Goal: Communication & Community: Ask a question

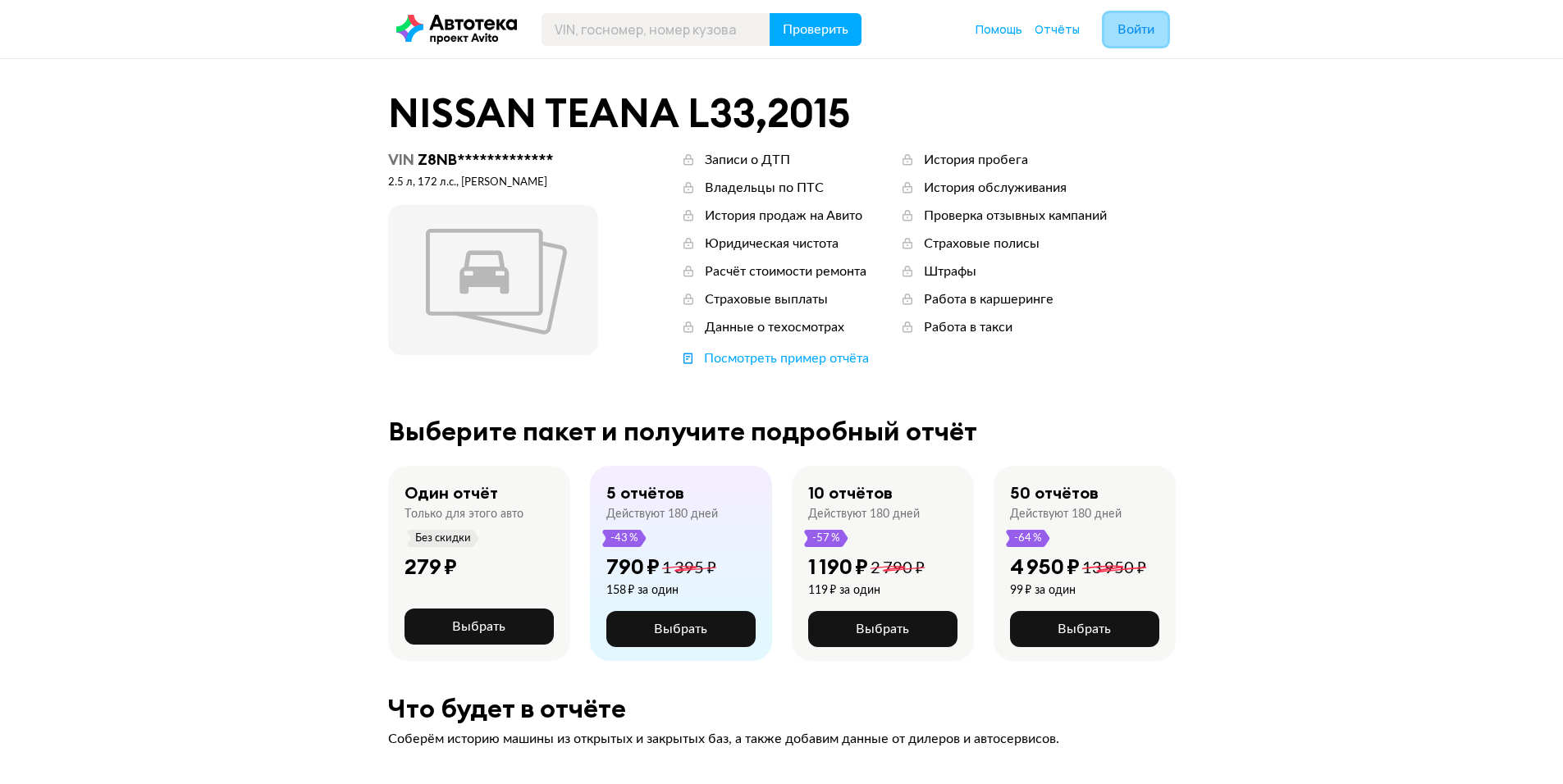
click at [1137, 31] on span "Войти" at bounding box center [1135, 30] width 37 height 13
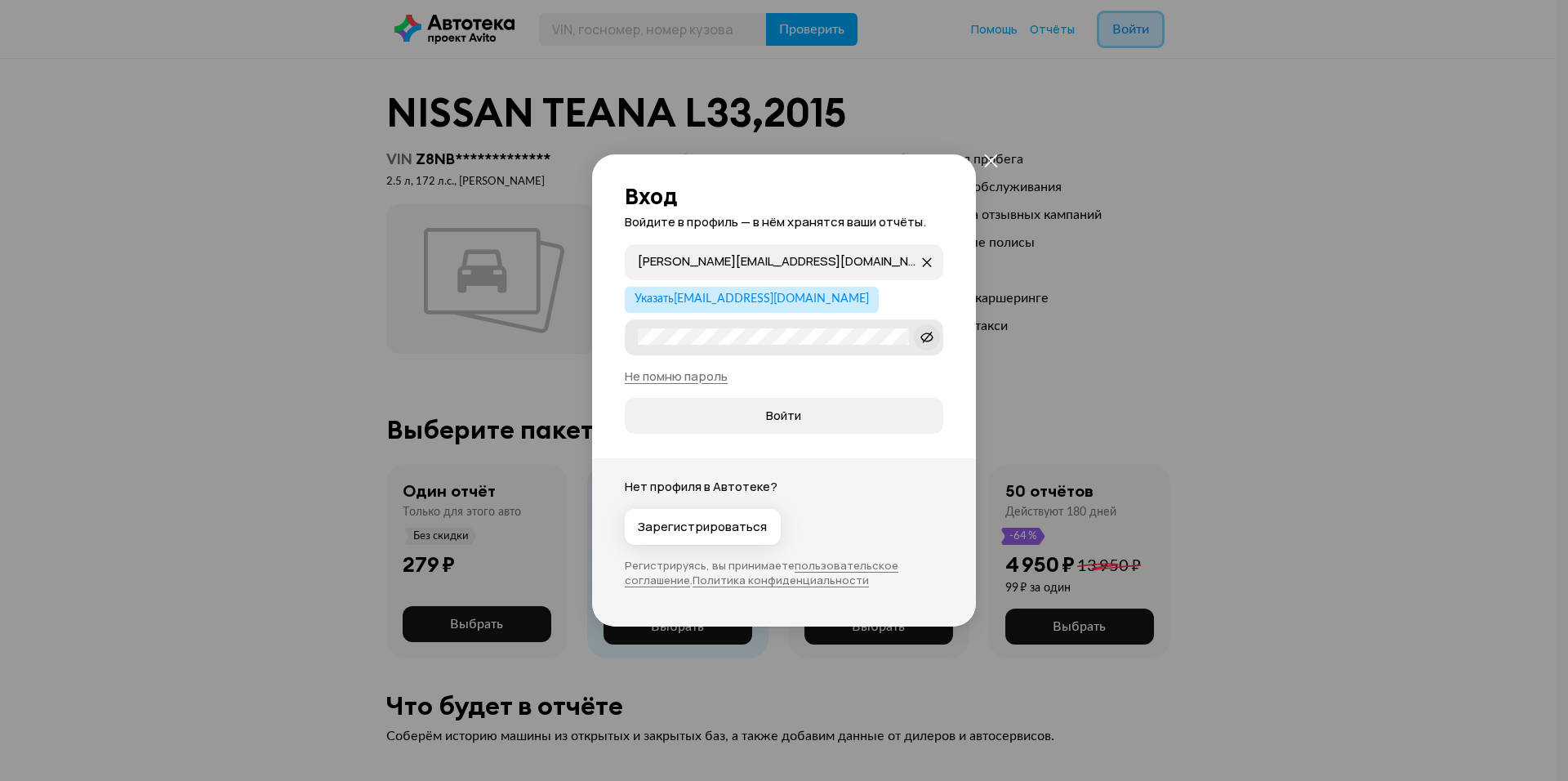
click at [929, 336] on icon at bounding box center [927, 336] width 13 height 17
click at [844, 412] on span "Войти" at bounding box center [784, 416] width 292 height 17
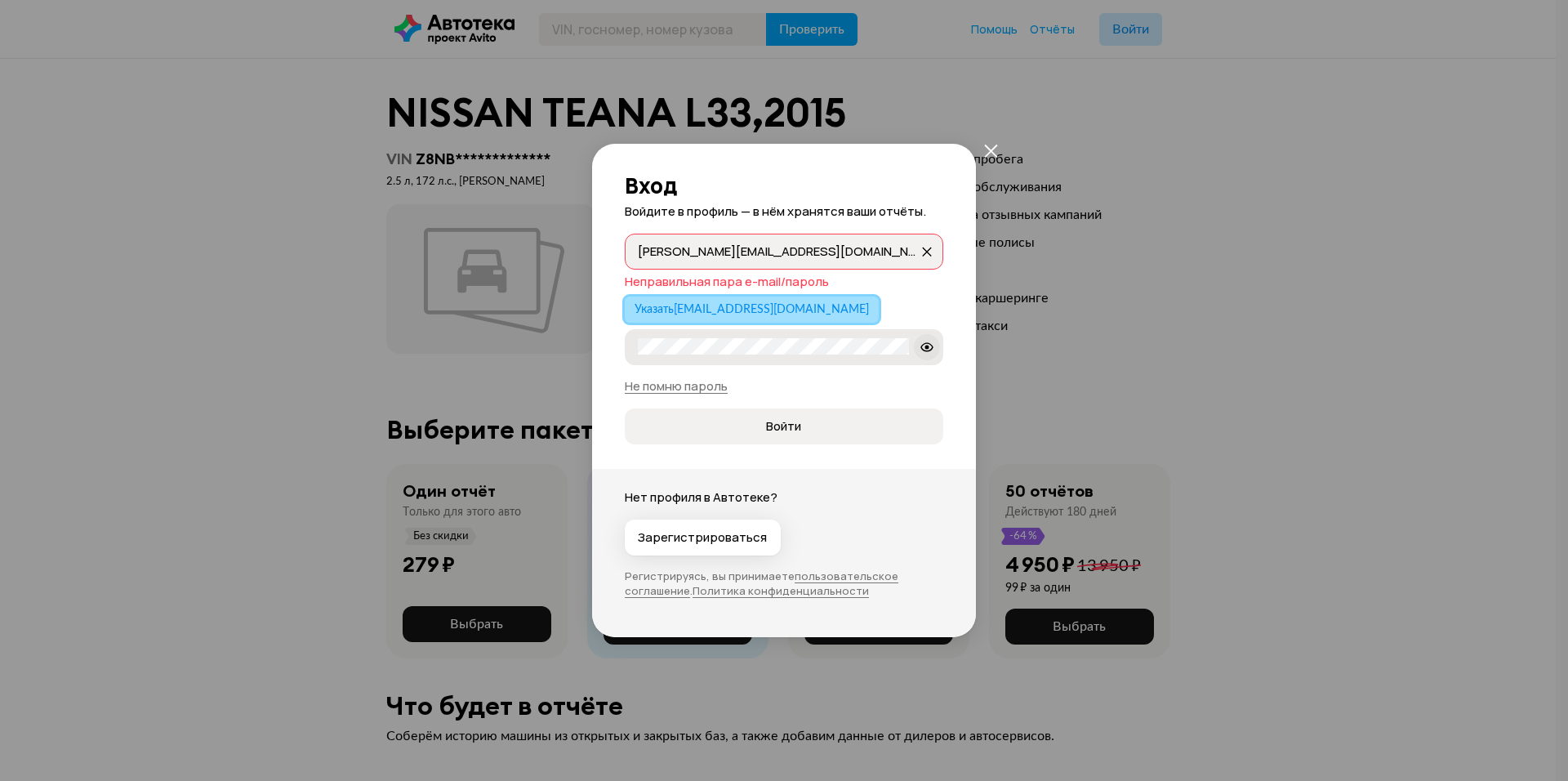
click at [765, 304] on span "Указать raskovalov86@yandex.ru" at bounding box center [752, 309] width 235 height 11
click at [746, 420] on span "Войти" at bounding box center [784, 427] width 292 height 17
drag, startPoint x: 784, startPoint y: 251, endPoint x: 469, endPoint y: 250, distance: 315.0
click at [469, 250] on div "Вход Войдите в профиль — в нём хранятся ваши отчёты. raskovalov86@yandex.ru ras…" at bounding box center [784, 390] width 1568 height 781
type input "ф"
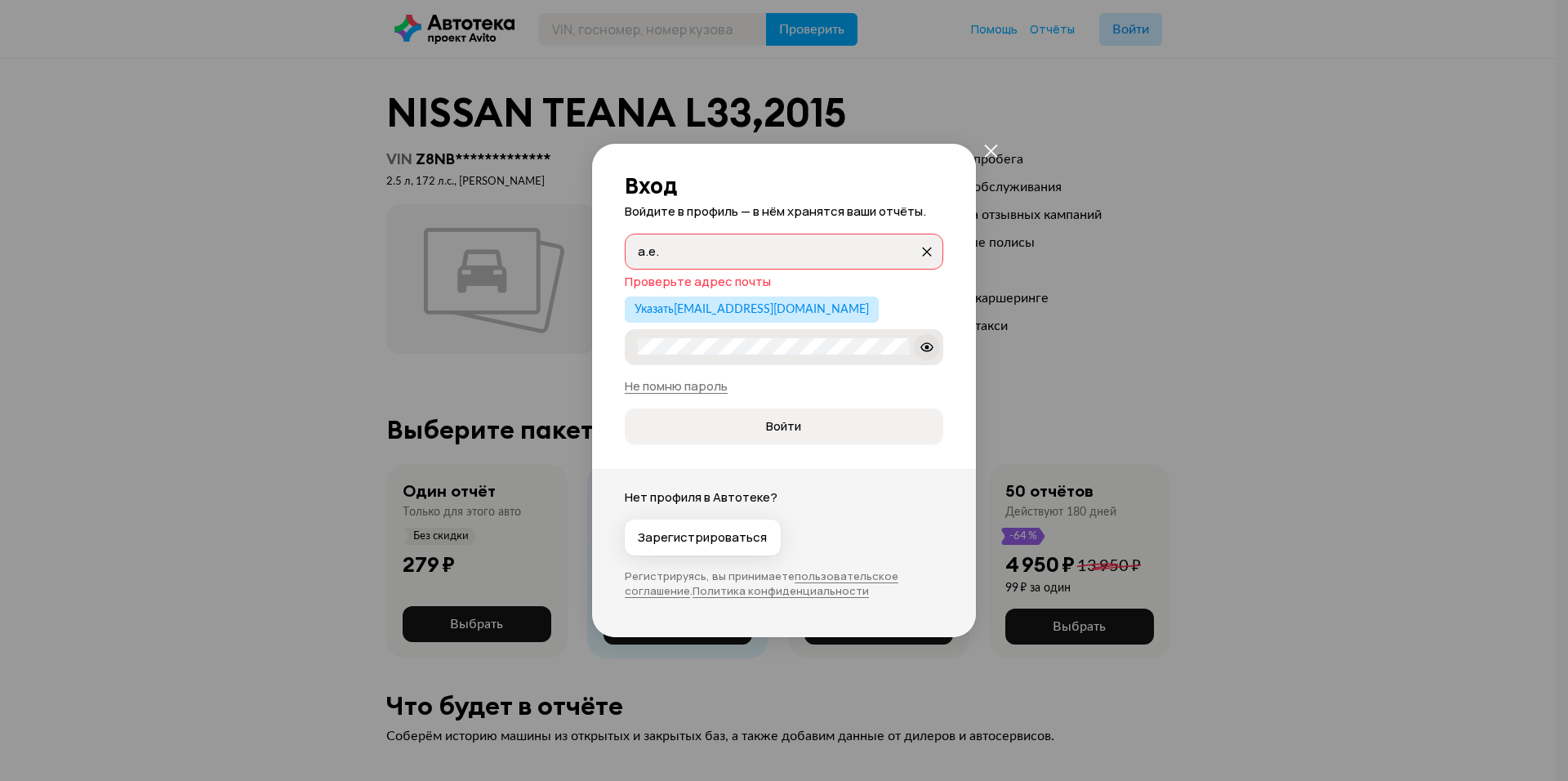
type input "[PERSON_NAME][EMAIL_ADDRESS][DOMAIN_NAME]"
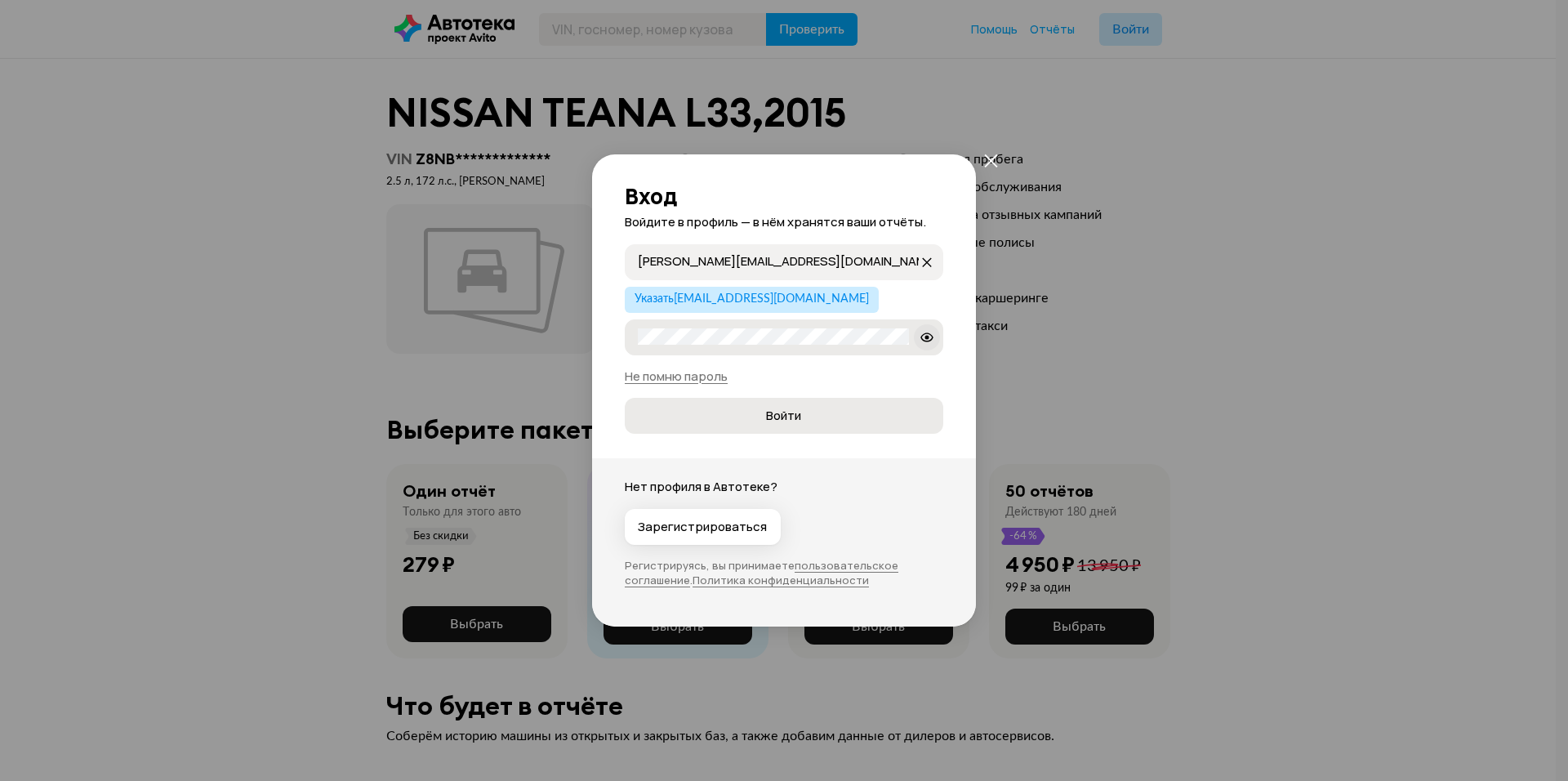
click at [744, 412] on span "Войти" at bounding box center [784, 416] width 292 height 17
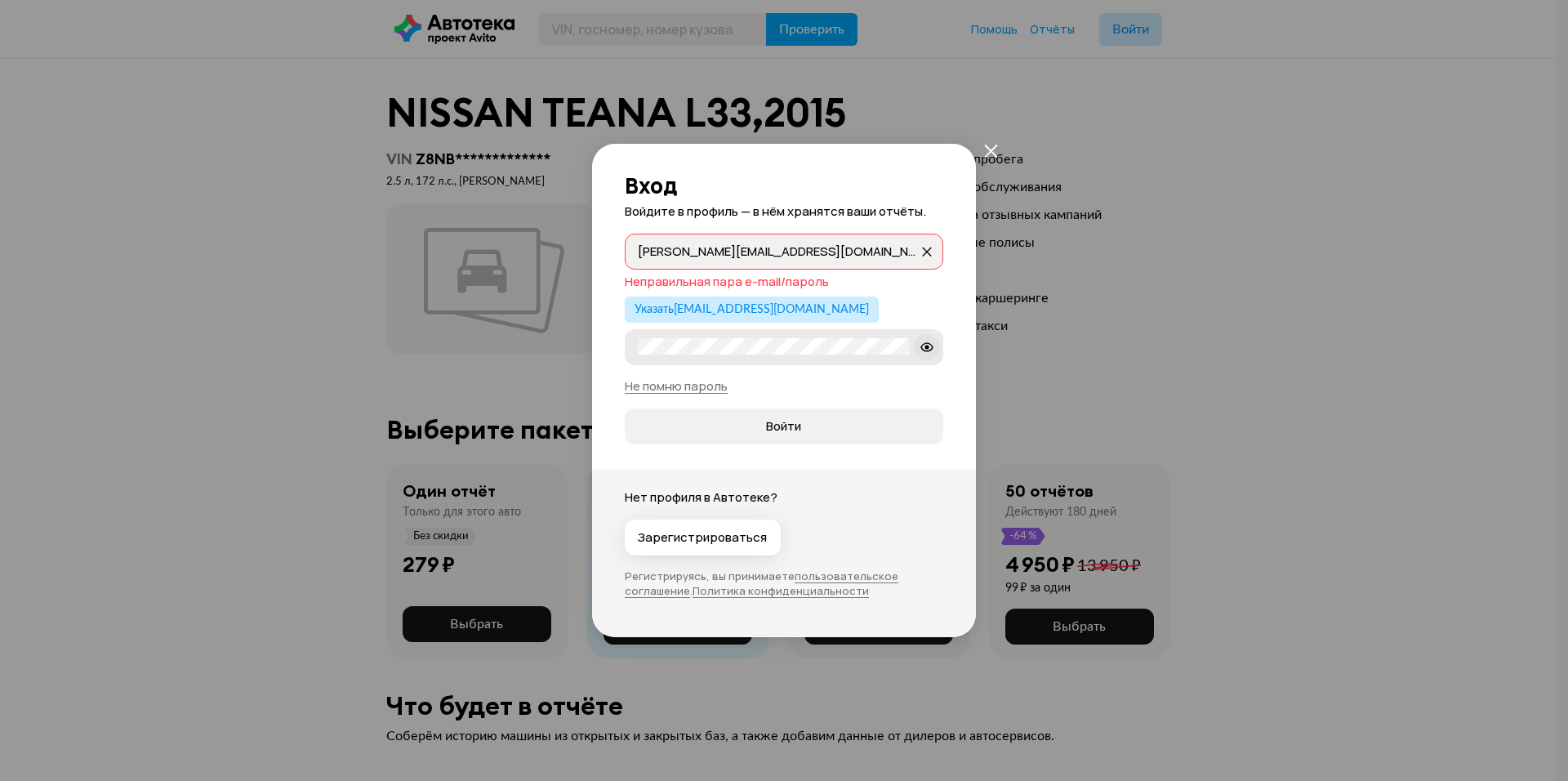
click at [693, 364] on label "Iv@n" at bounding box center [784, 347] width 319 height 36
click at [625, 408] on button "Войти" at bounding box center [784, 426] width 319 height 36
click at [532, 357] on div "Вход Войдите в профиль — в нём хранятся ваши отчёты. a.e.raskovalov@gmail.com a…" at bounding box center [784, 390] width 1568 height 781
click at [625, 408] on button "Войти" at bounding box center [784, 426] width 319 height 36
click at [511, 342] on div "Вход Войдите в профиль — в нём хранятся ваши отчёты. a.e.raskovalov@gmail.com a…" at bounding box center [784, 390] width 1568 height 781
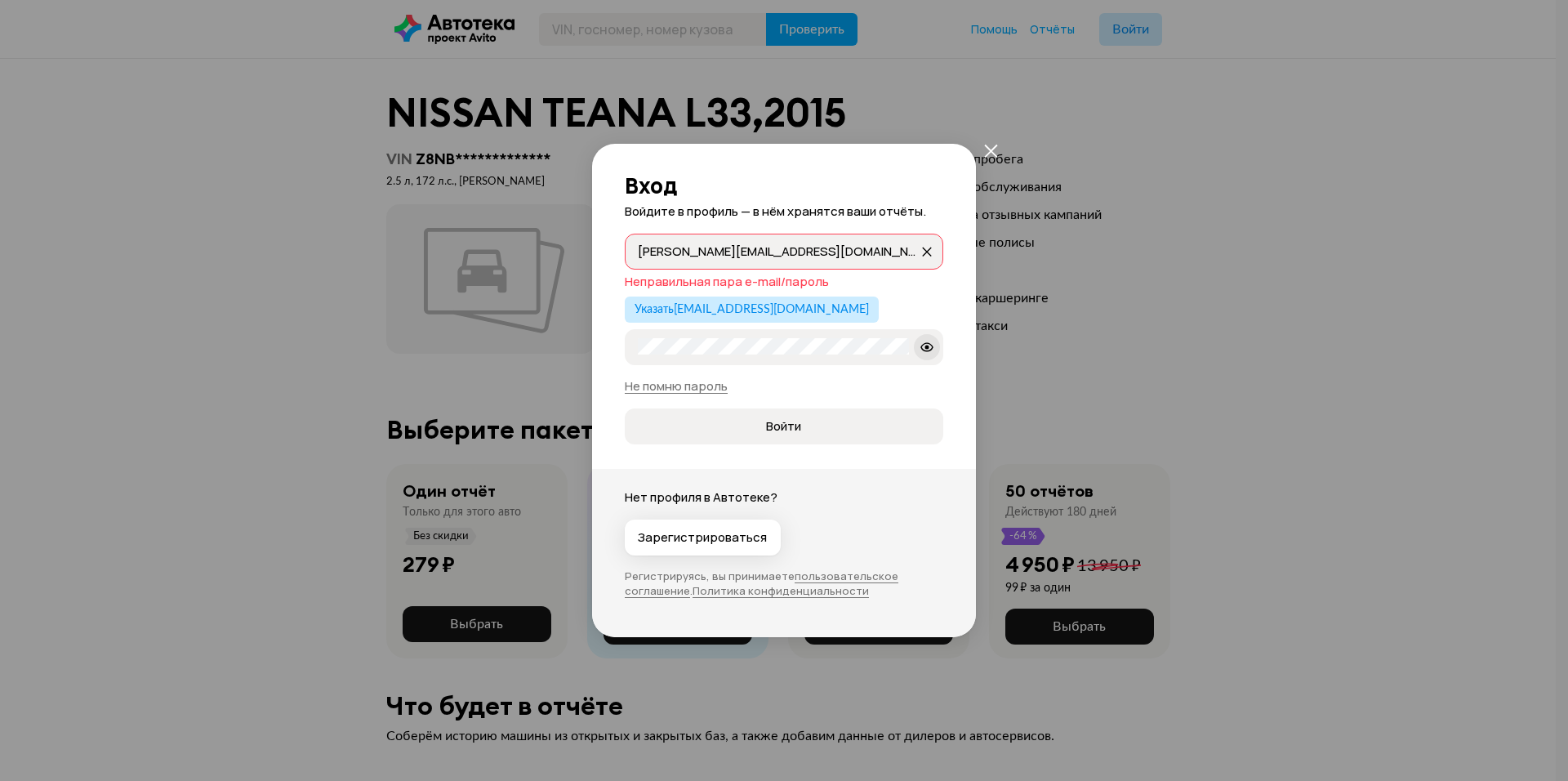
click at [625, 408] on button "Войти" at bounding box center [784, 426] width 319 height 36
click at [351, 348] on div "Вход Войдите в профиль — в нём хранятся ваши отчёты. a.e.raskovalov@gmail.com a…" at bounding box center [784, 390] width 1568 height 781
click at [625, 408] on button "Войти" at bounding box center [784, 426] width 319 height 36
click at [685, 385] on link "Не помню пароль" at bounding box center [676, 386] width 102 height 17
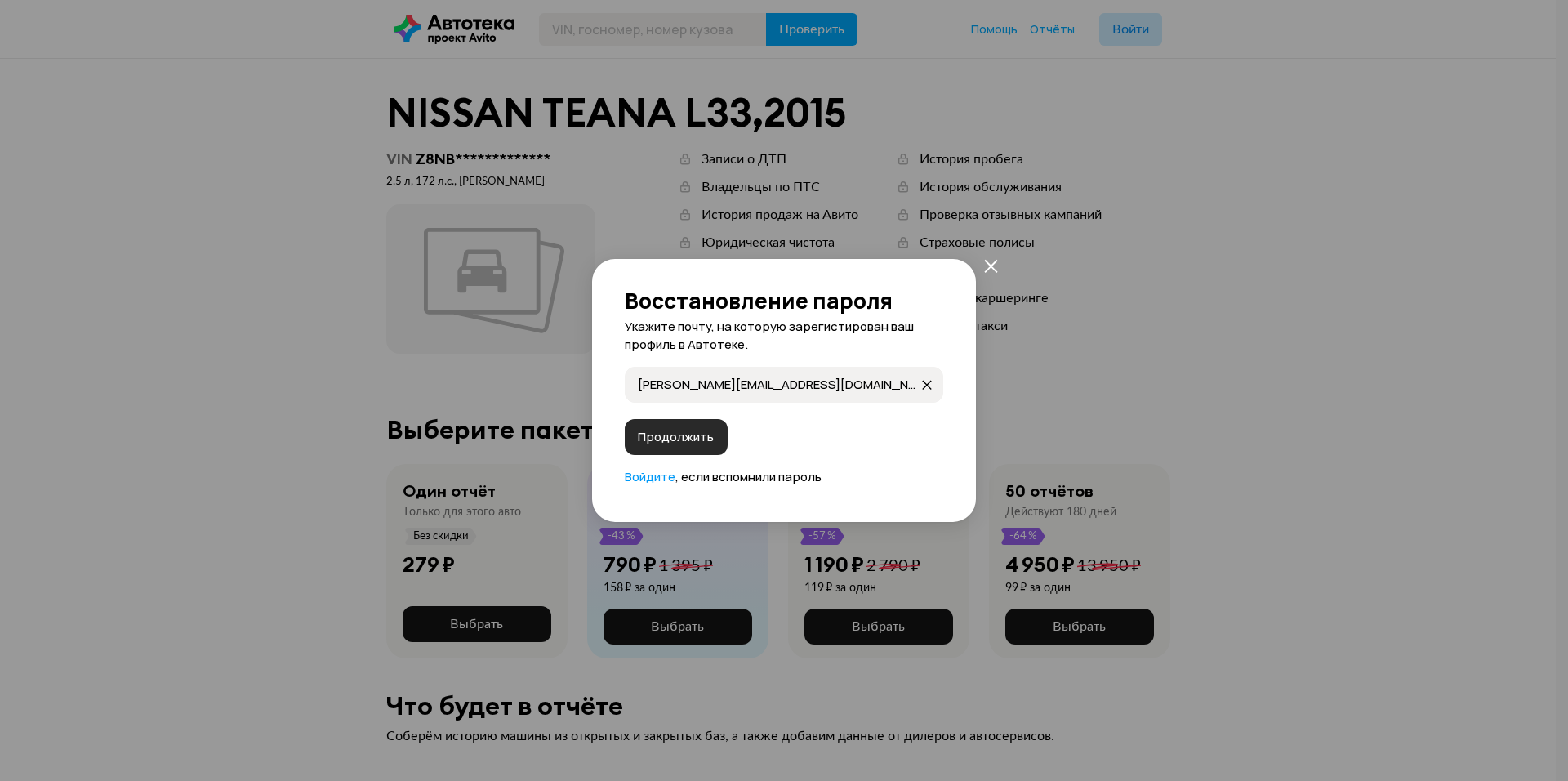
click at [702, 436] on span "Продолжить" at bounding box center [676, 437] width 76 height 17
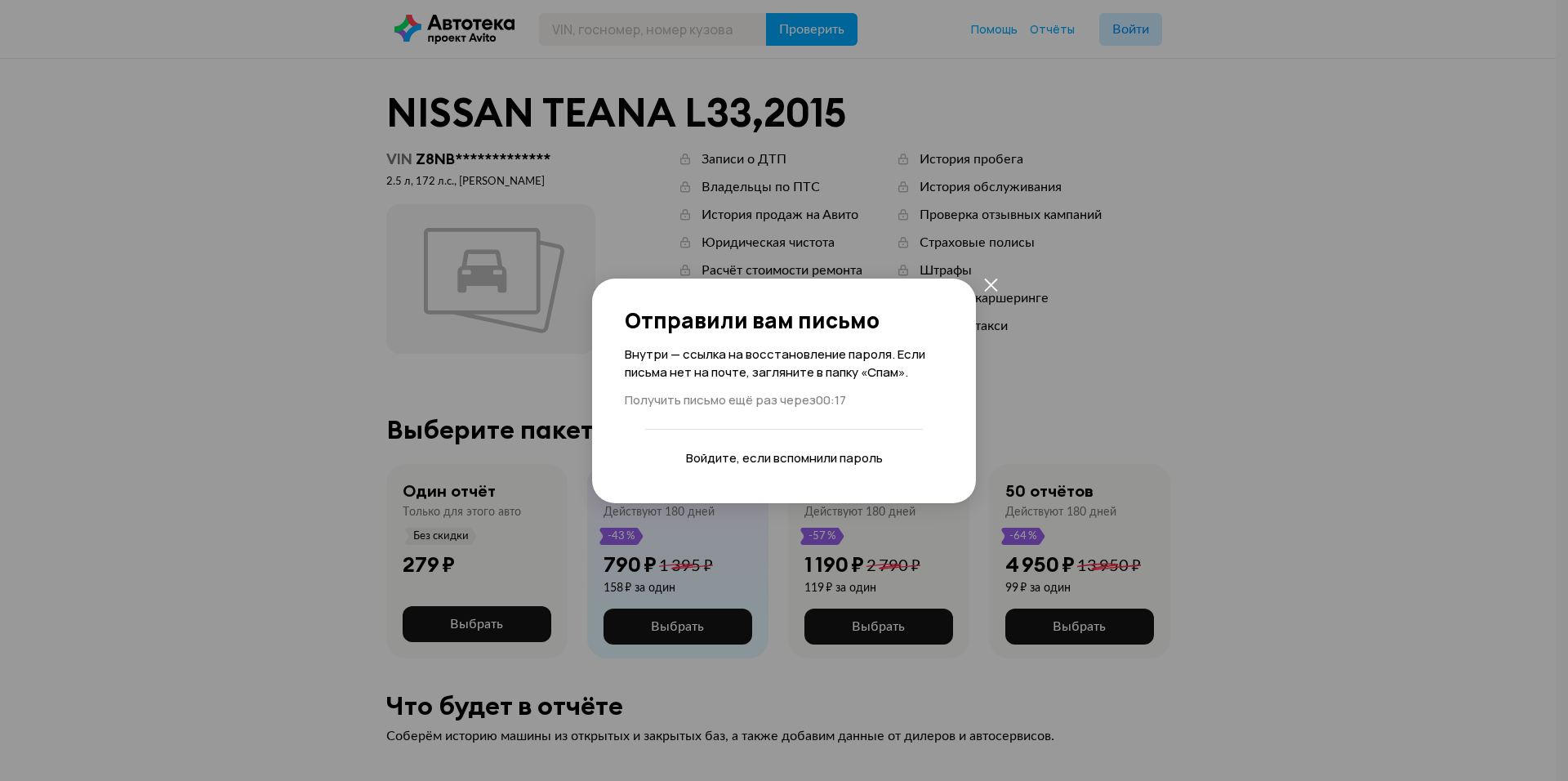
click at [708, 460] on link "Войдите" at bounding box center [711, 458] width 50 height 17
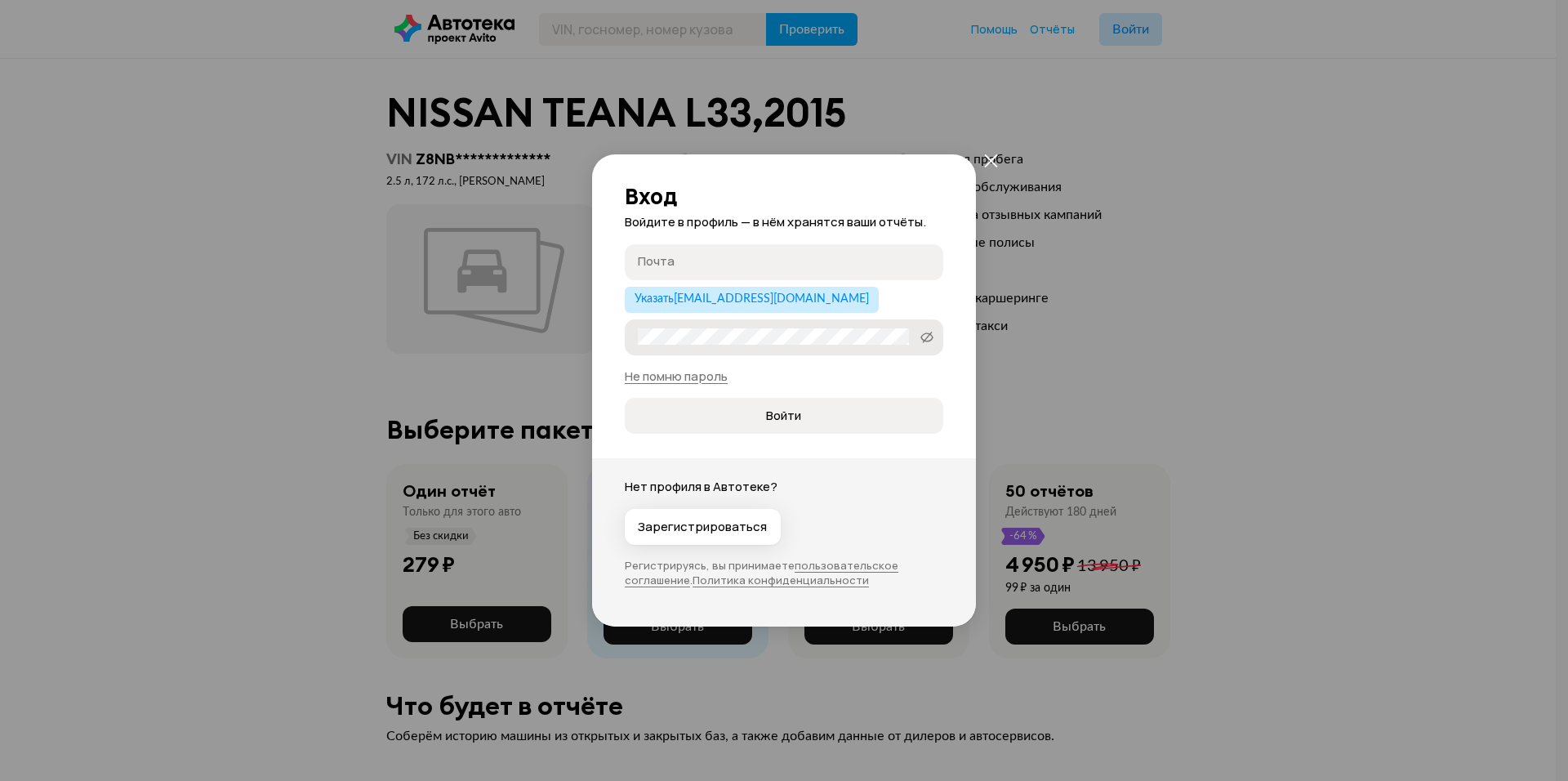
type input "[PERSON_NAME][EMAIL_ADDRESS][DOMAIN_NAME]"
click at [934, 333] on span at bounding box center [927, 337] width 26 height 26
click at [539, 330] on div "Вход Войдите в профиль — в нём хранятся ваши отчёты. a.e.raskovalov@gmail.com a…" at bounding box center [784, 390] width 1568 height 781
click at [790, 426] on button "Войти" at bounding box center [784, 416] width 319 height 36
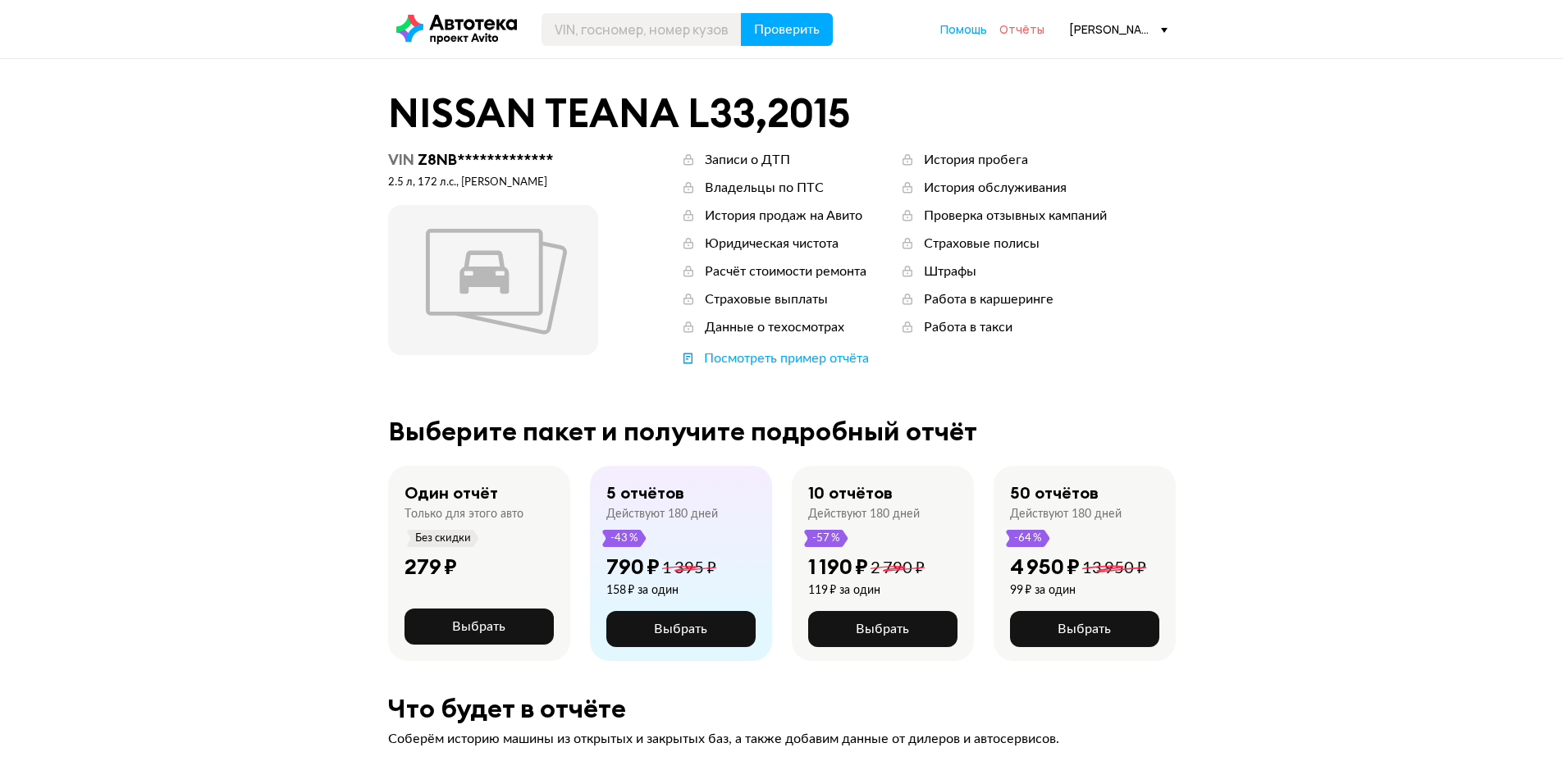
click at [1032, 29] on span "Отчёты" at bounding box center [1022, 29] width 45 height 16
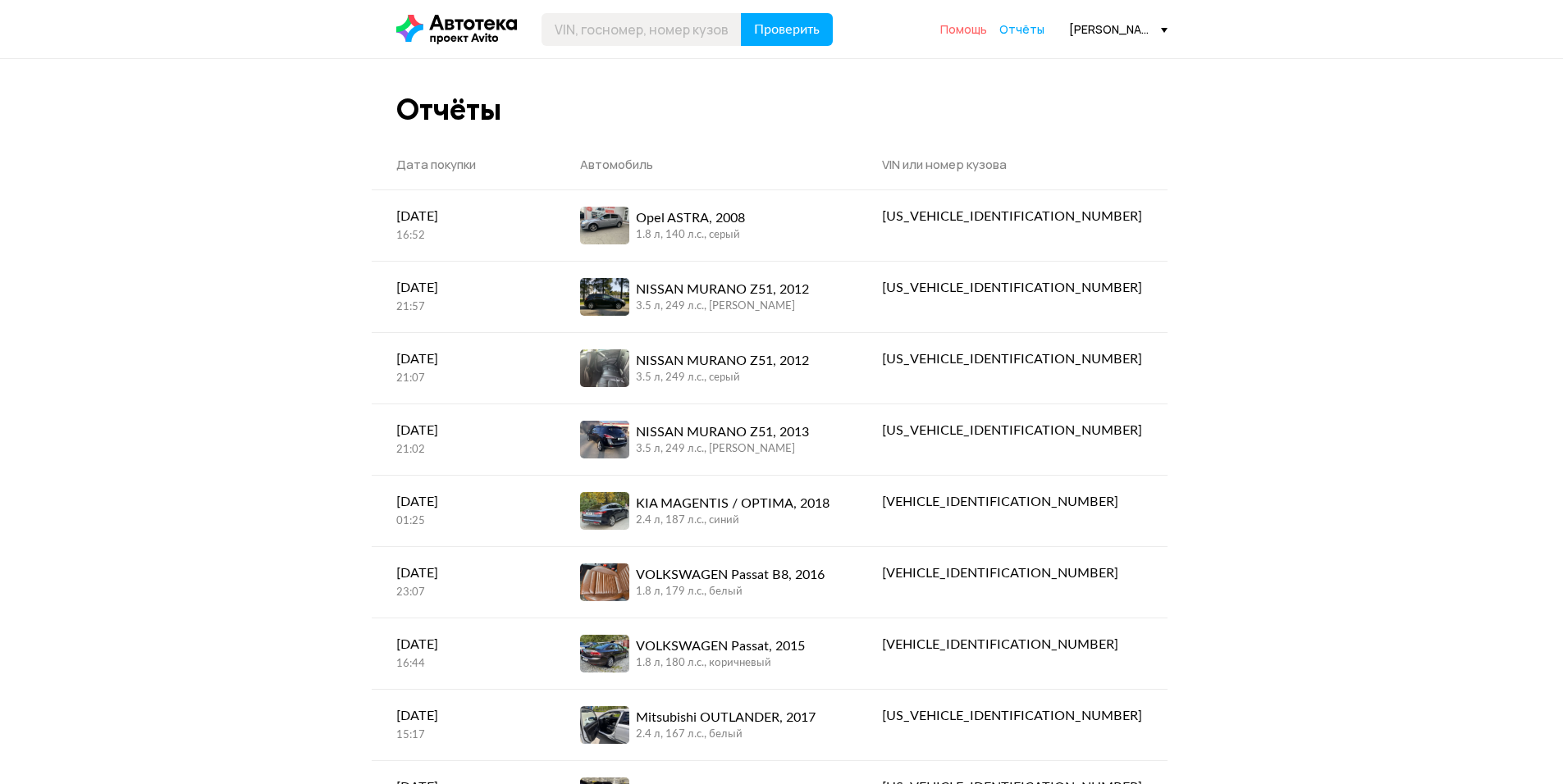
click at [985, 27] on span "Помощь" at bounding box center [964, 29] width 47 height 16
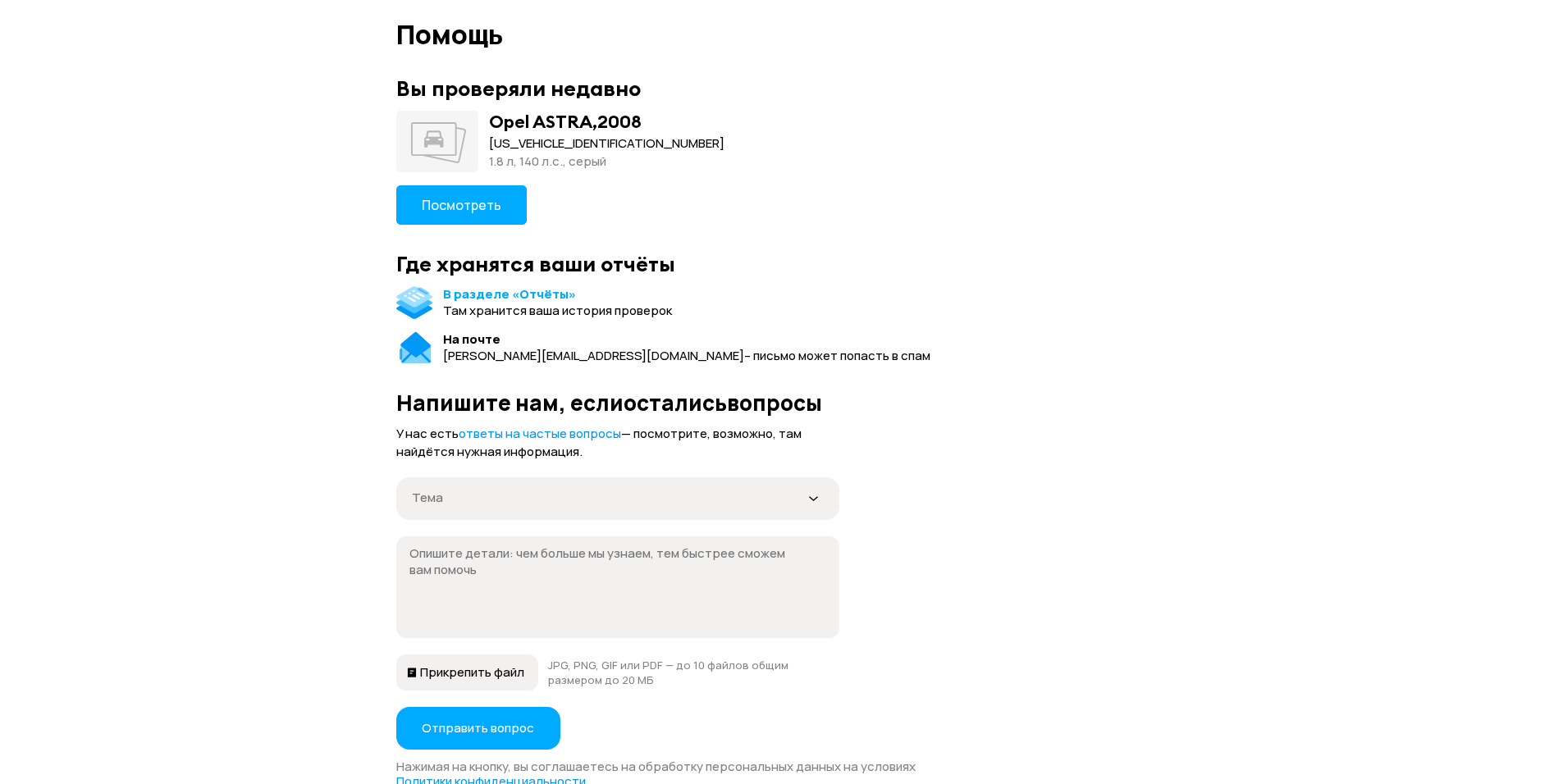
scroll to position [82, 0]
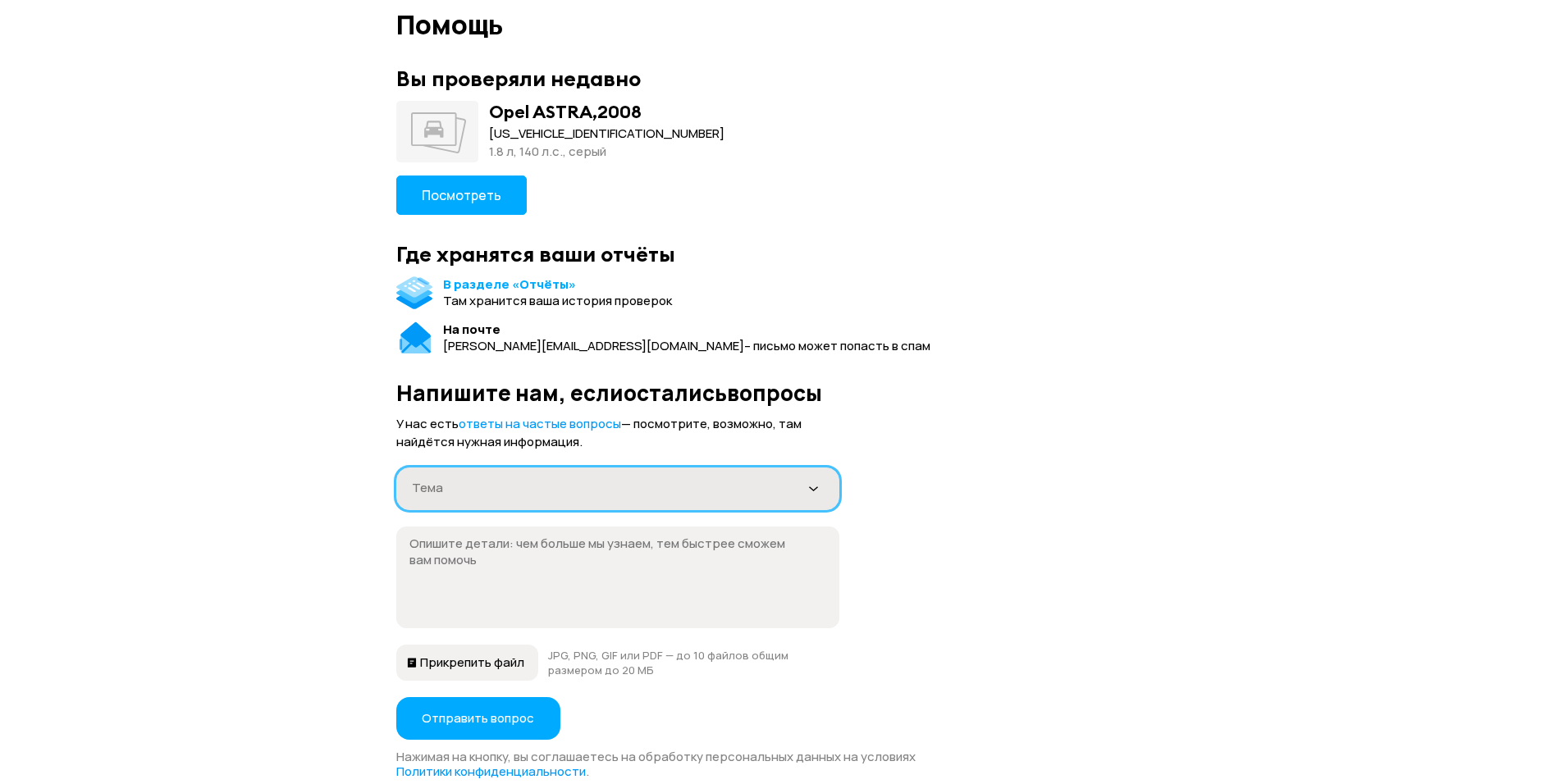
click at [568, 500] on div "Тема" at bounding box center [617, 489] width 443 height 43
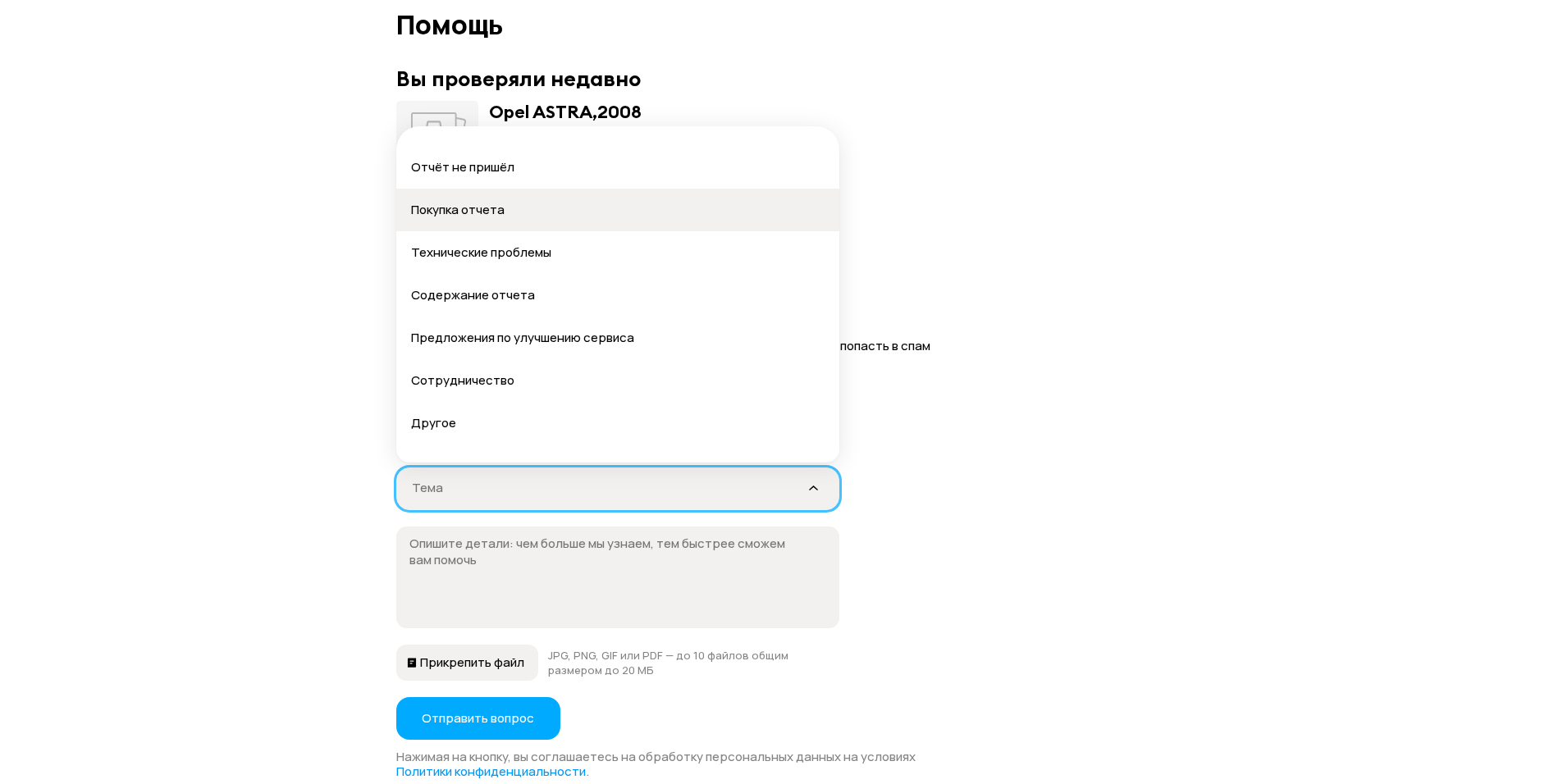
click at [500, 216] on div "Покупка отчета" at bounding box center [618, 211] width 414 height 17
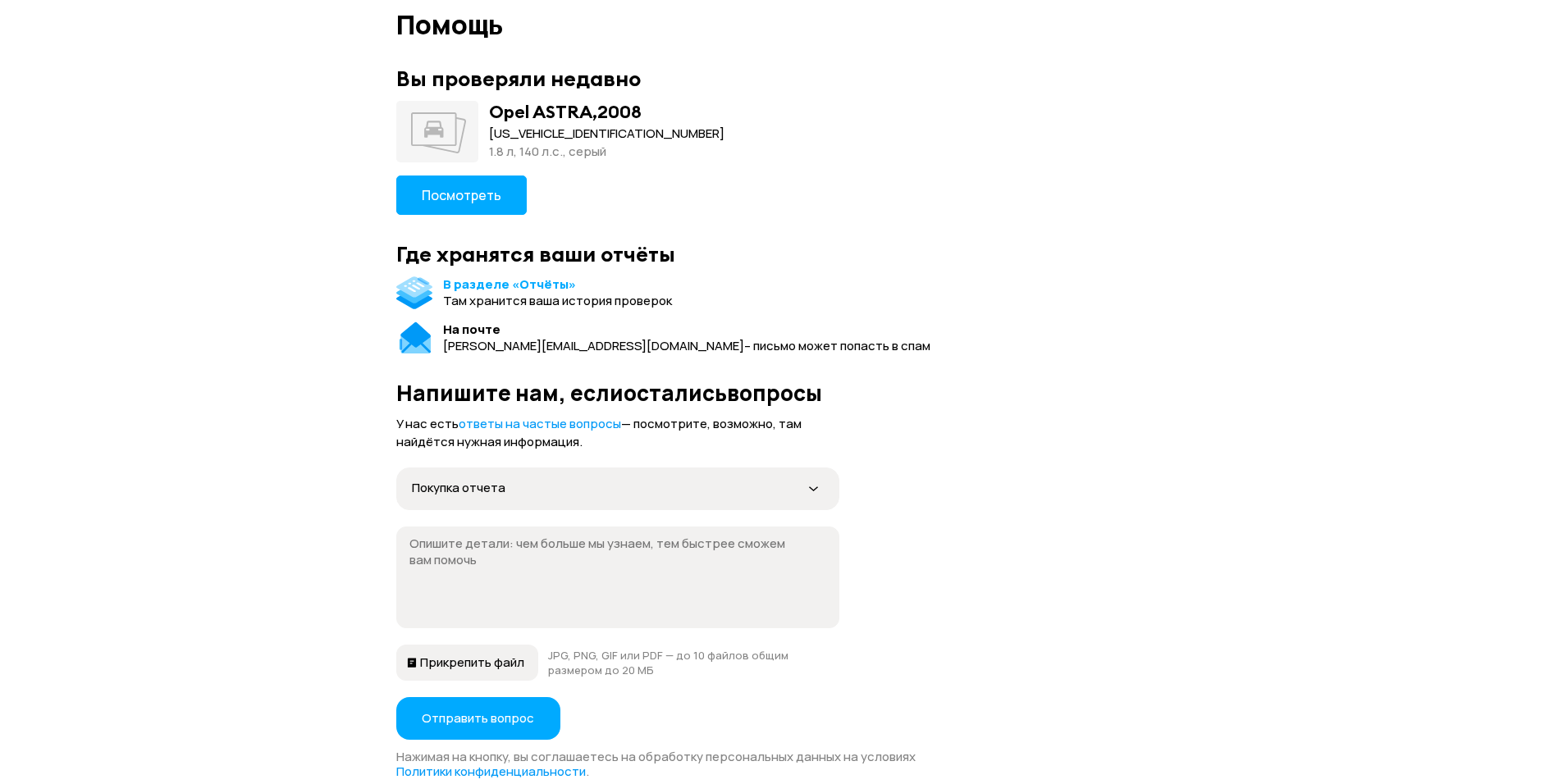
click at [492, 563] on textarea at bounding box center [607, 576] width 397 height 82
type textarea "L"
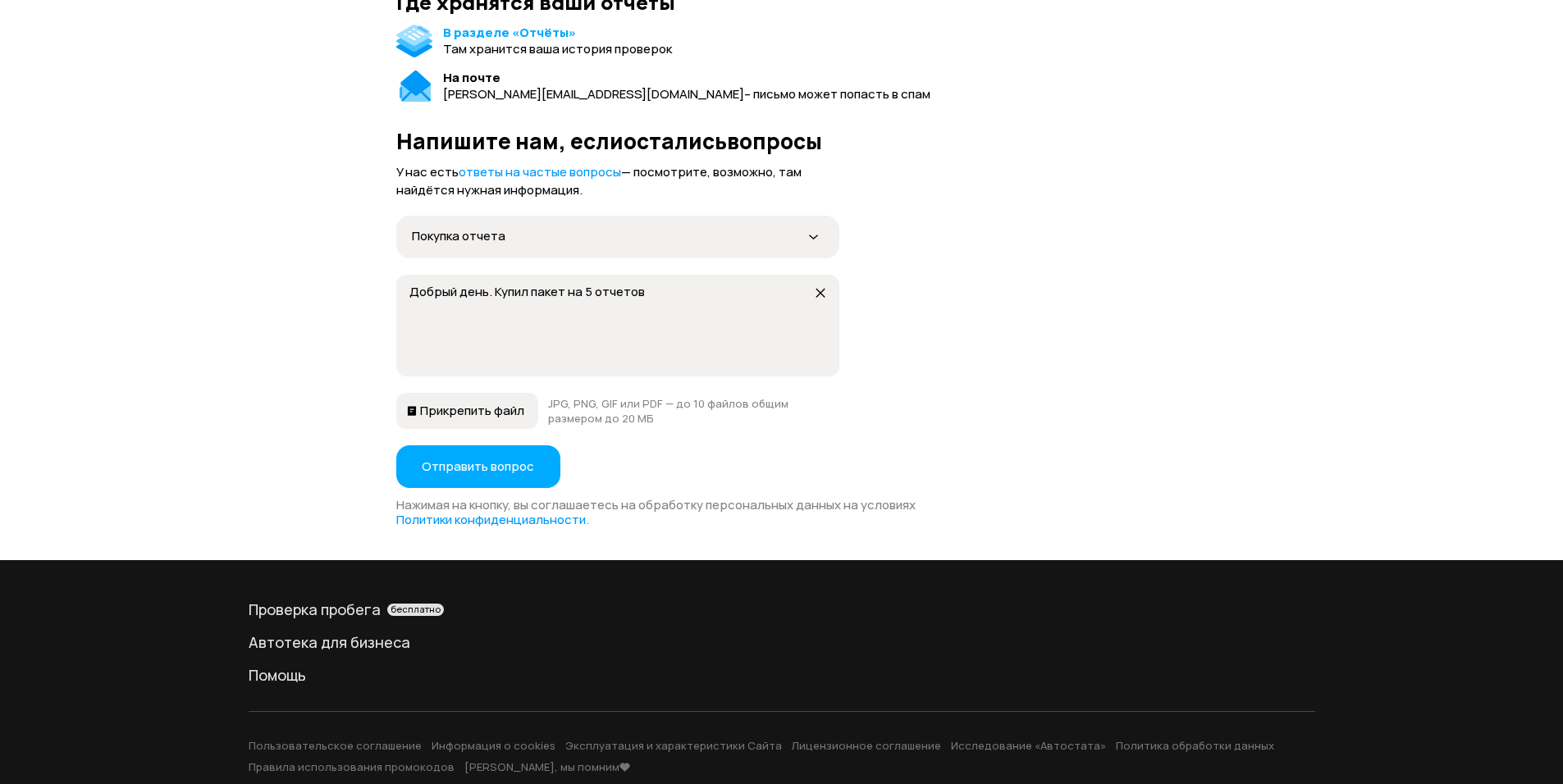
scroll to position [324, 0]
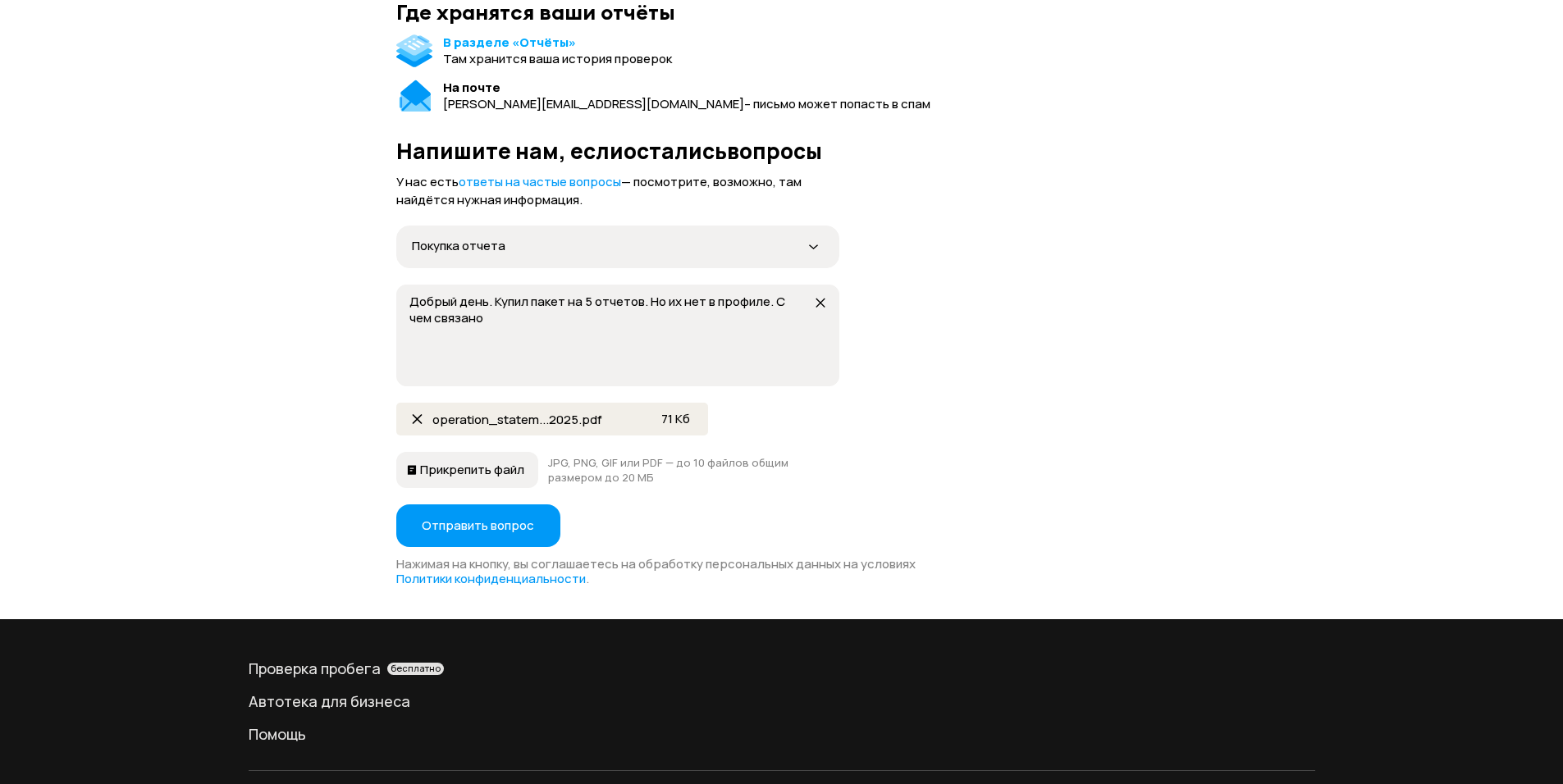
type textarea "Добрый день. Купил пакет на 5 отчетов. Но их нет в профиле. С чем связано"
click at [508, 530] on span "Отправить вопрос" at bounding box center [478, 526] width 112 height 17
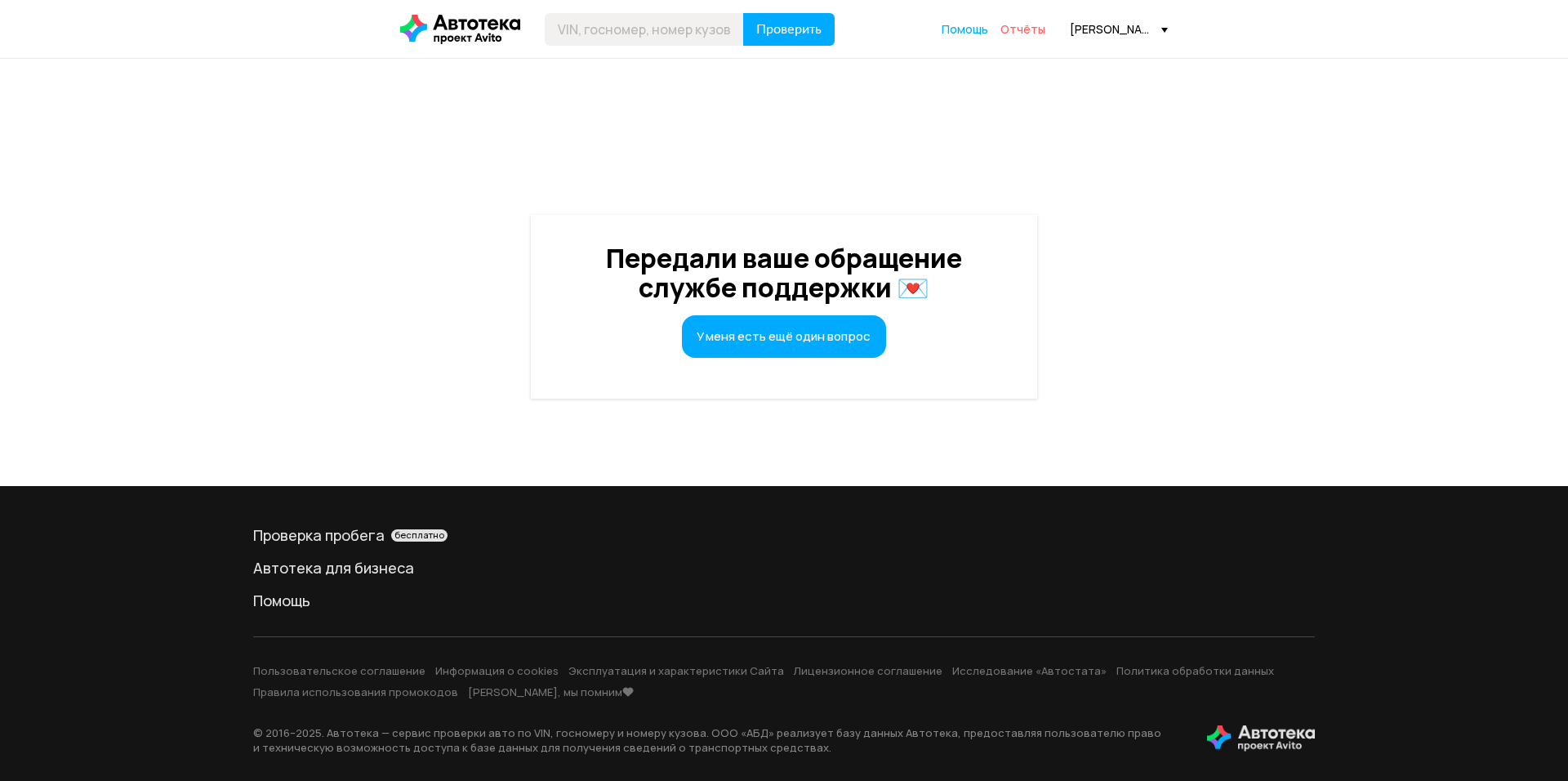
click at [1029, 30] on span "Отчёты" at bounding box center [1023, 29] width 45 height 16
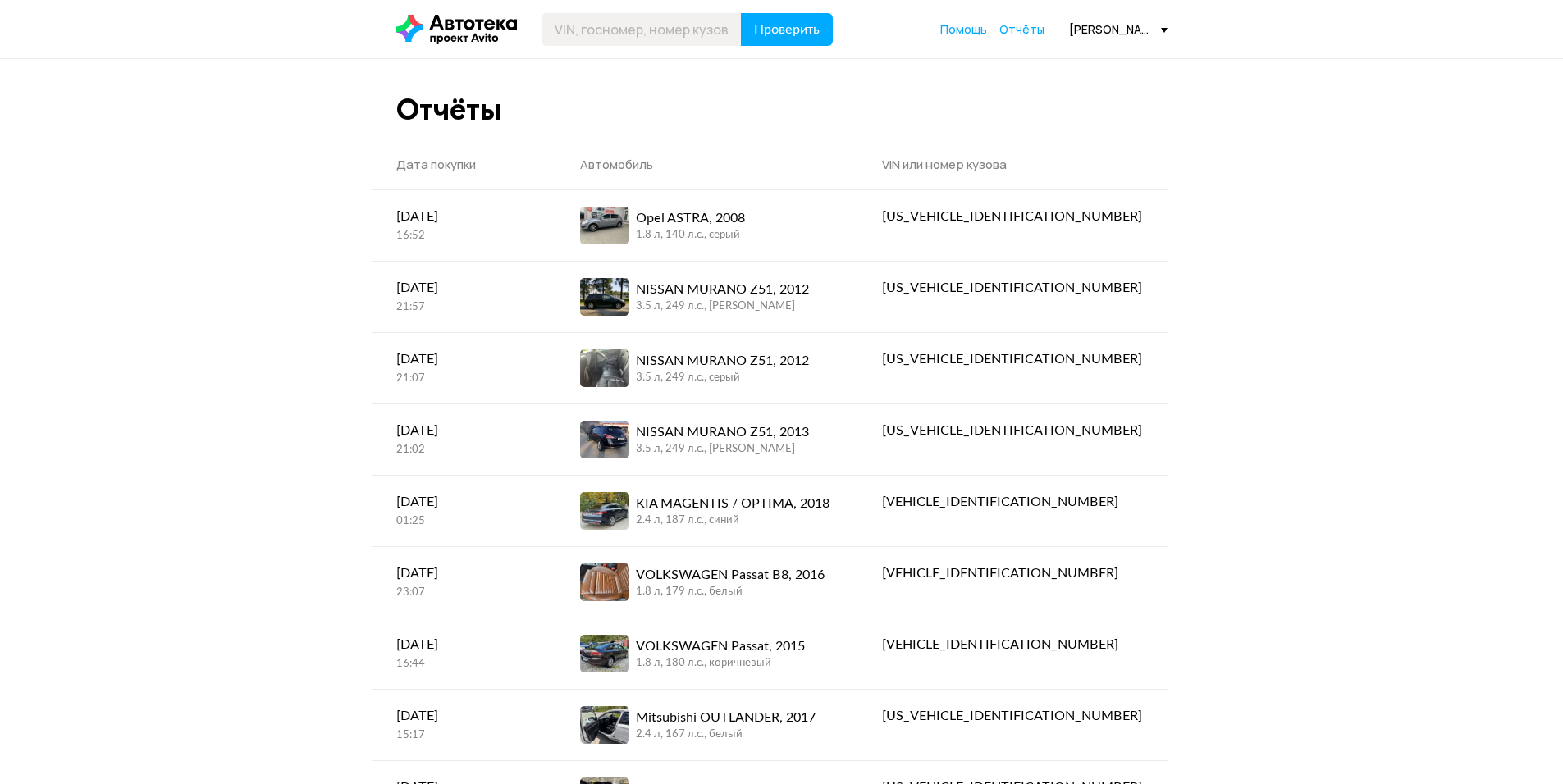
click at [1163, 30] on span at bounding box center [1163, 30] width 7 height 5
click at [1069, 222] on span "Выйти" at bounding box center [1090, 228] width 153 height 42
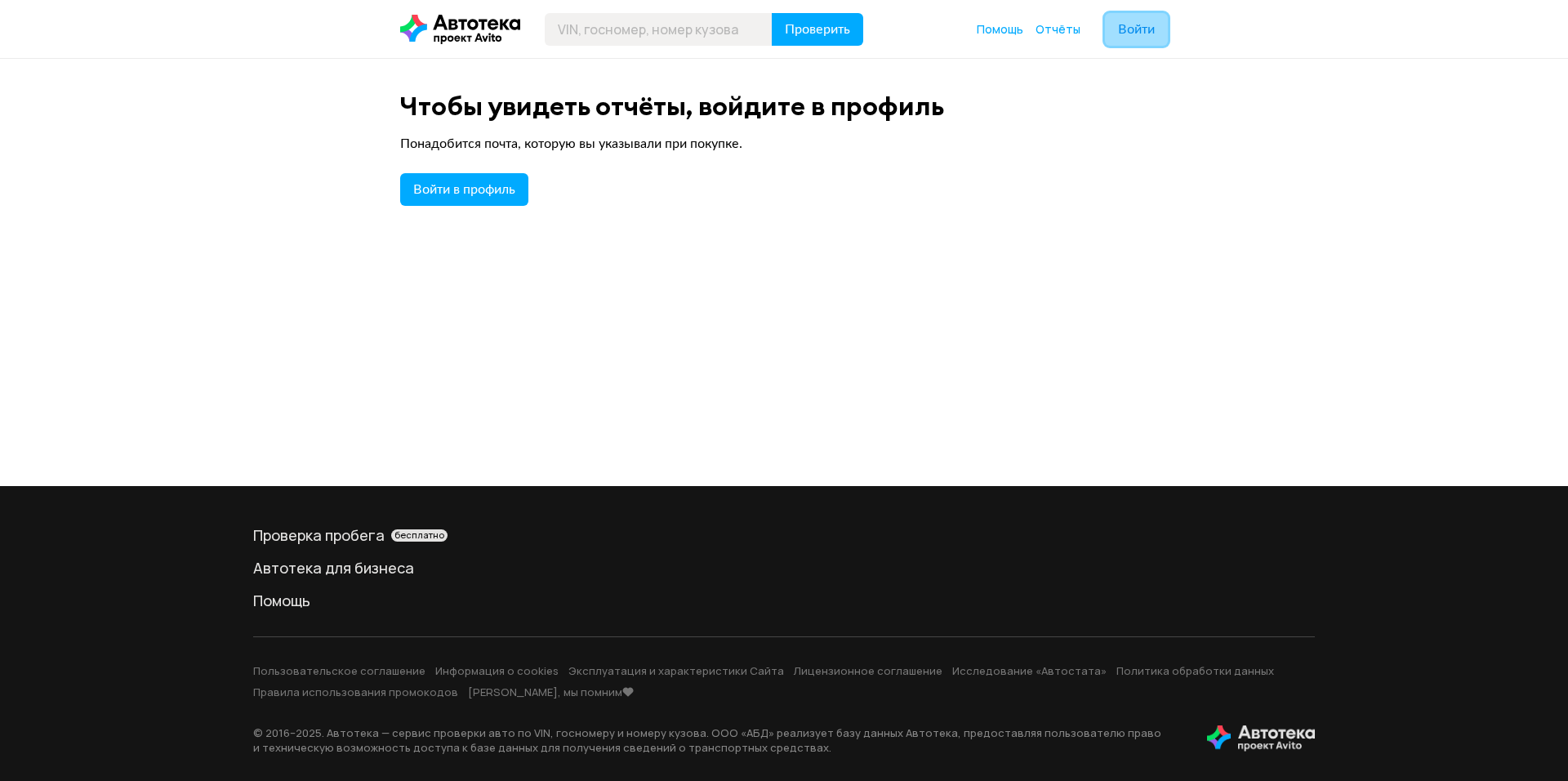
click at [1136, 38] on button "Войти" at bounding box center [1136, 29] width 62 height 33
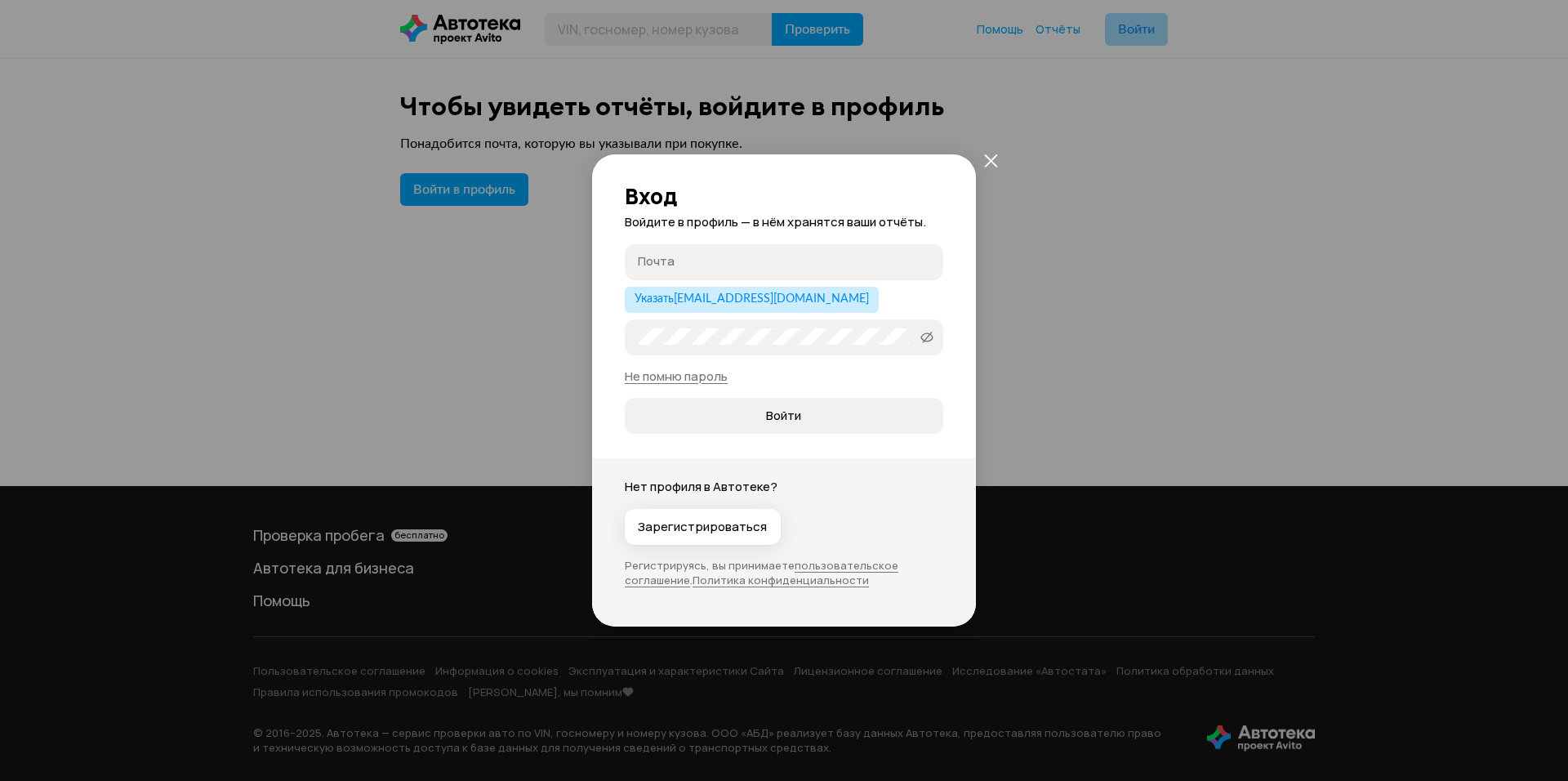
type input "[PERSON_NAME][EMAIL_ADDRESS][DOMAIN_NAME]"
click at [923, 260] on icon "закрыть" at bounding box center [927, 262] width 10 height 10
click at [667, 261] on input "Почта" at bounding box center [786, 262] width 297 height 17
click at [878, 371] on div "Не помню пароль" at bounding box center [784, 377] width 319 height 17
click at [708, 531] on span "Зарегистрироваться" at bounding box center [702, 528] width 130 height 17
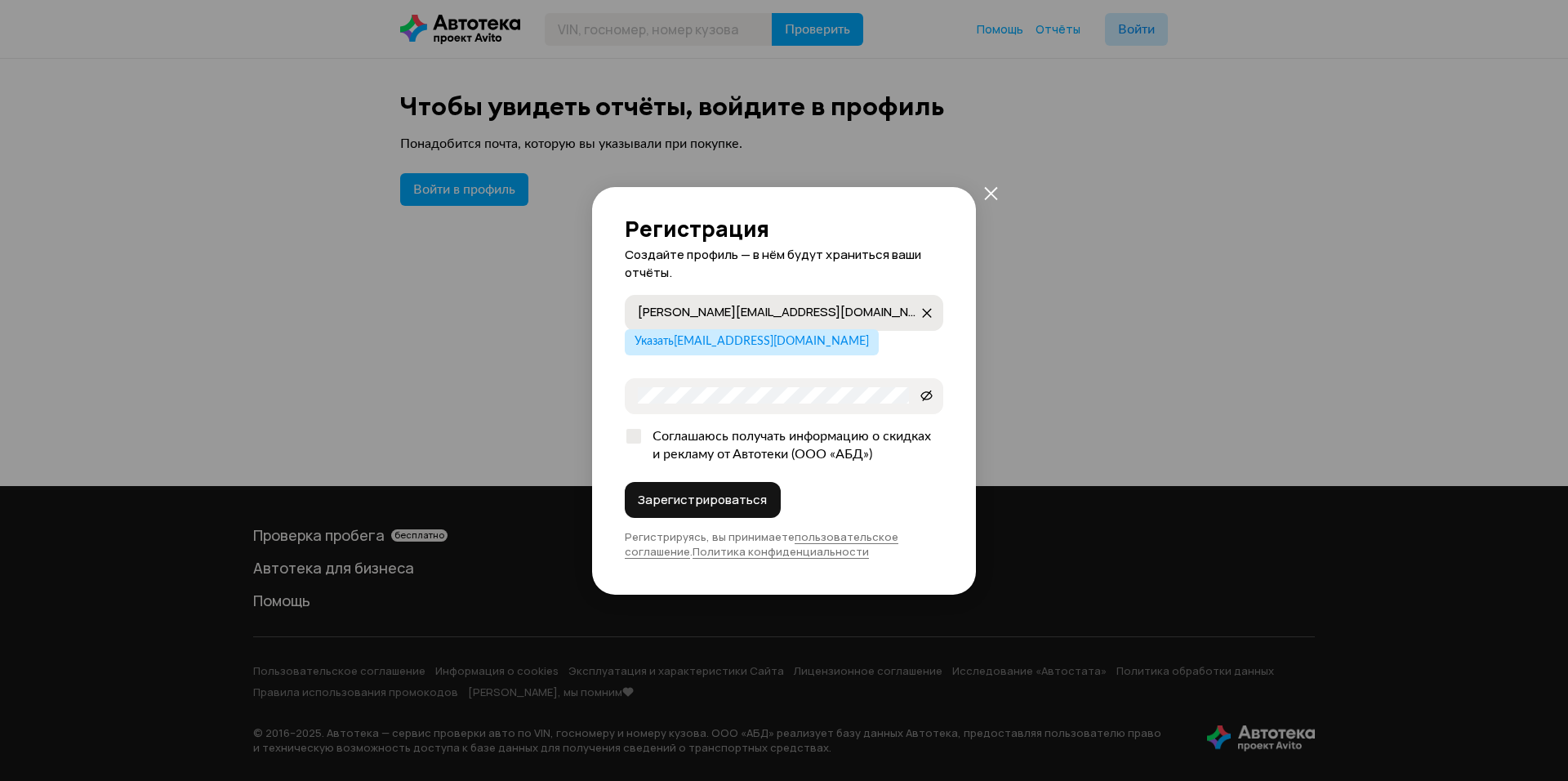
click at [934, 322] on button "a.e.raskovalov@gmail.com a.e.raskovalov@gmail.com" at bounding box center [927, 313] width 26 height 26
click at [688, 308] on input "Электронная почта" at bounding box center [786, 312] width 297 height 17
type input "+79955636995"
click at [925, 401] on icon at bounding box center [927, 396] width 13 height 17
click at [562, 390] on div "Регистрация Создайте профиль — в нём будут храниться ваши отчёты. +79955636995 …" at bounding box center [784, 390] width 1568 height 781
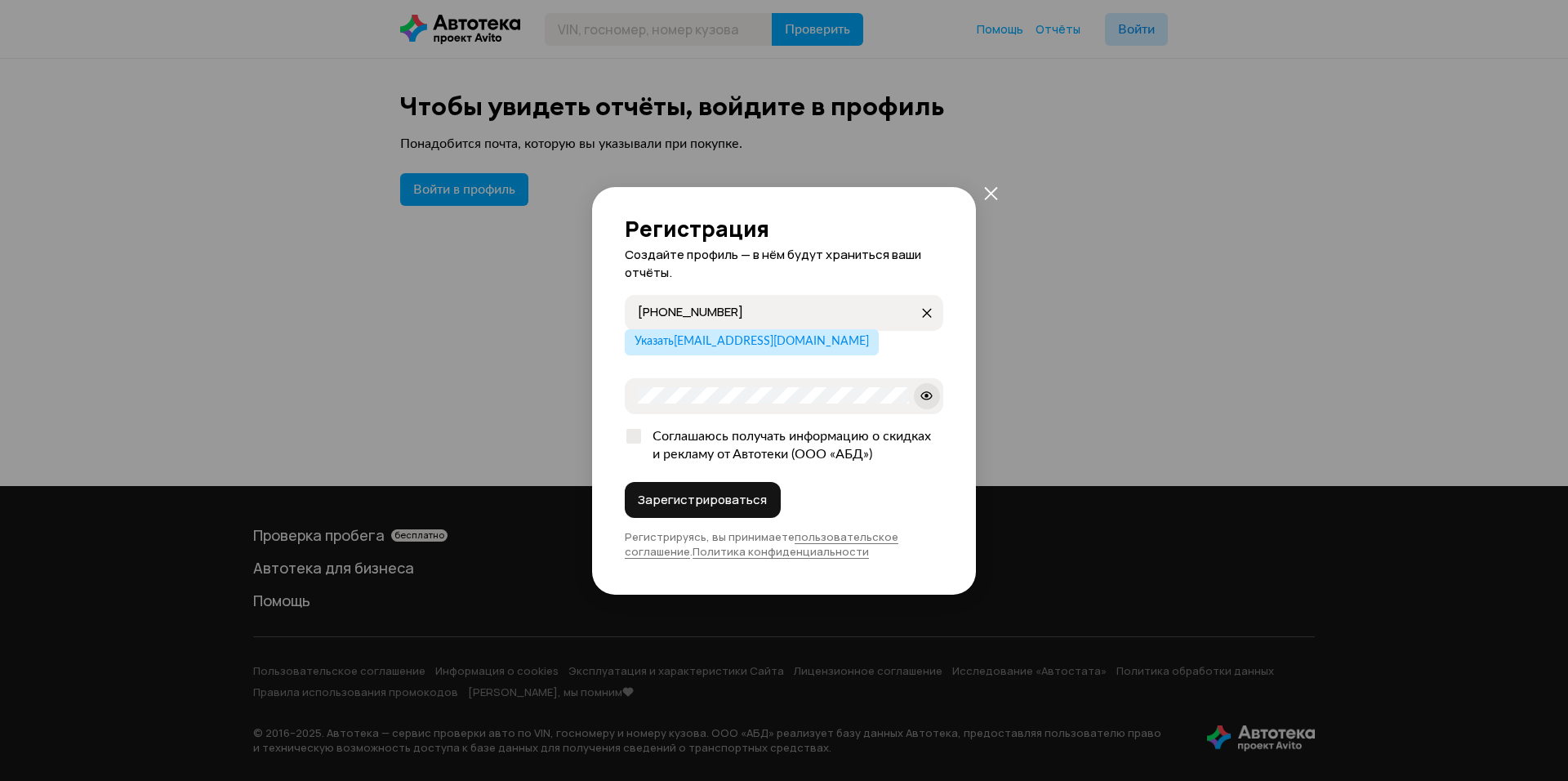
click at [823, 377] on div "+79955636995 +79955636995 Указать raskovalov86@yandex.ru Ek@terin@230389   Согл…" at bounding box center [784, 386] width 319 height 183
click at [531, 380] on div "Регистрация Создайте профиль — в нём будут храниться ваши отчёты. +79955636995 …" at bounding box center [784, 390] width 1568 height 781
click at [625, 482] on button "Зарегистрироваться" at bounding box center [702, 500] width 156 height 36
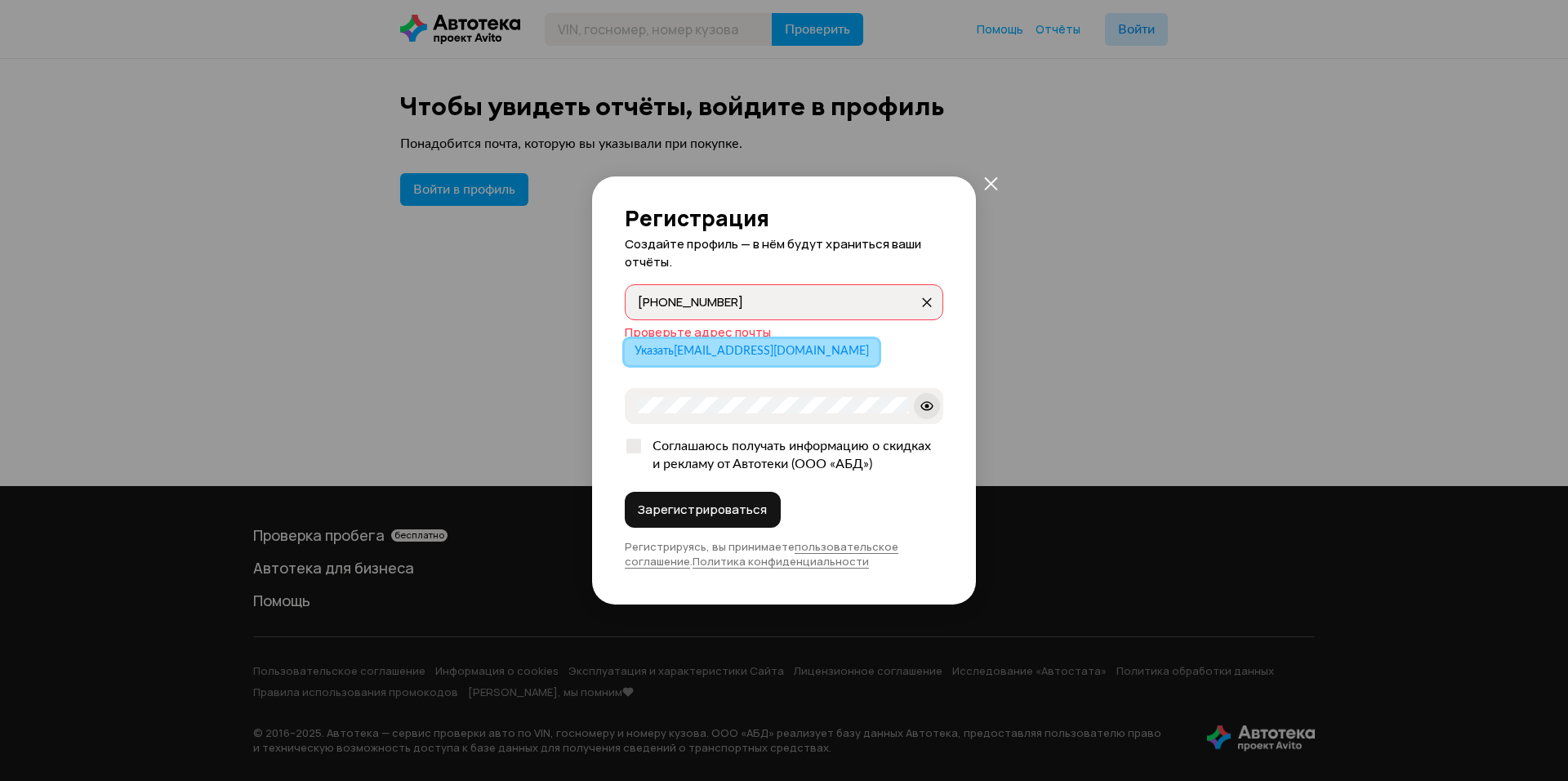
click at [757, 357] on span "Указать raskovalov86@yandex.ru" at bounding box center [752, 351] width 235 height 11
type input "raskovalov86@yandex.ru"
click at [935, 521] on div "Зарегистрироваться" at bounding box center [784, 510] width 319 height 36
click at [996, 188] on icon "закрыть" at bounding box center [990, 183] width 13 height 13
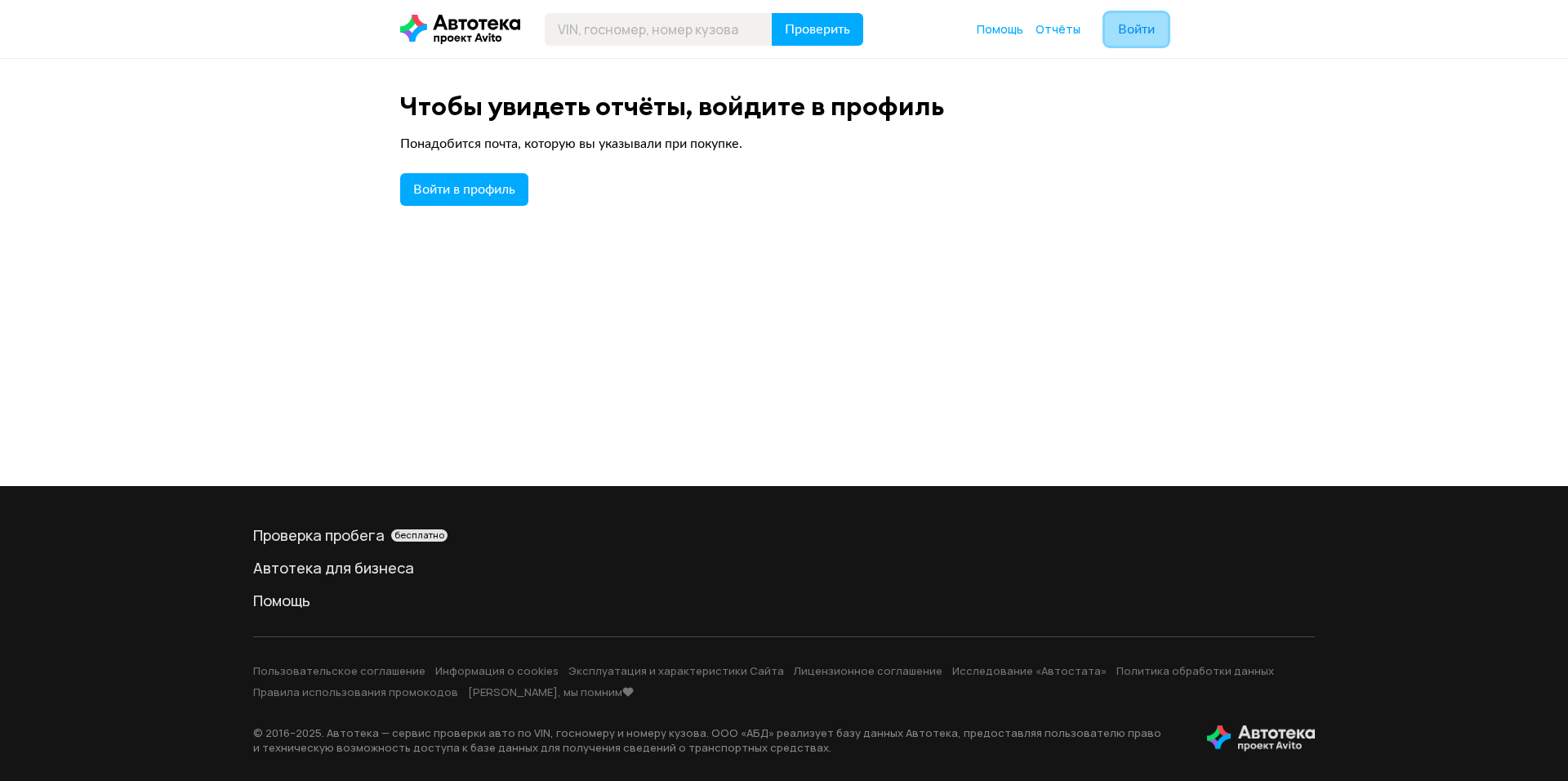
click at [1137, 30] on span "Войти" at bounding box center [1136, 30] width 36 height 13
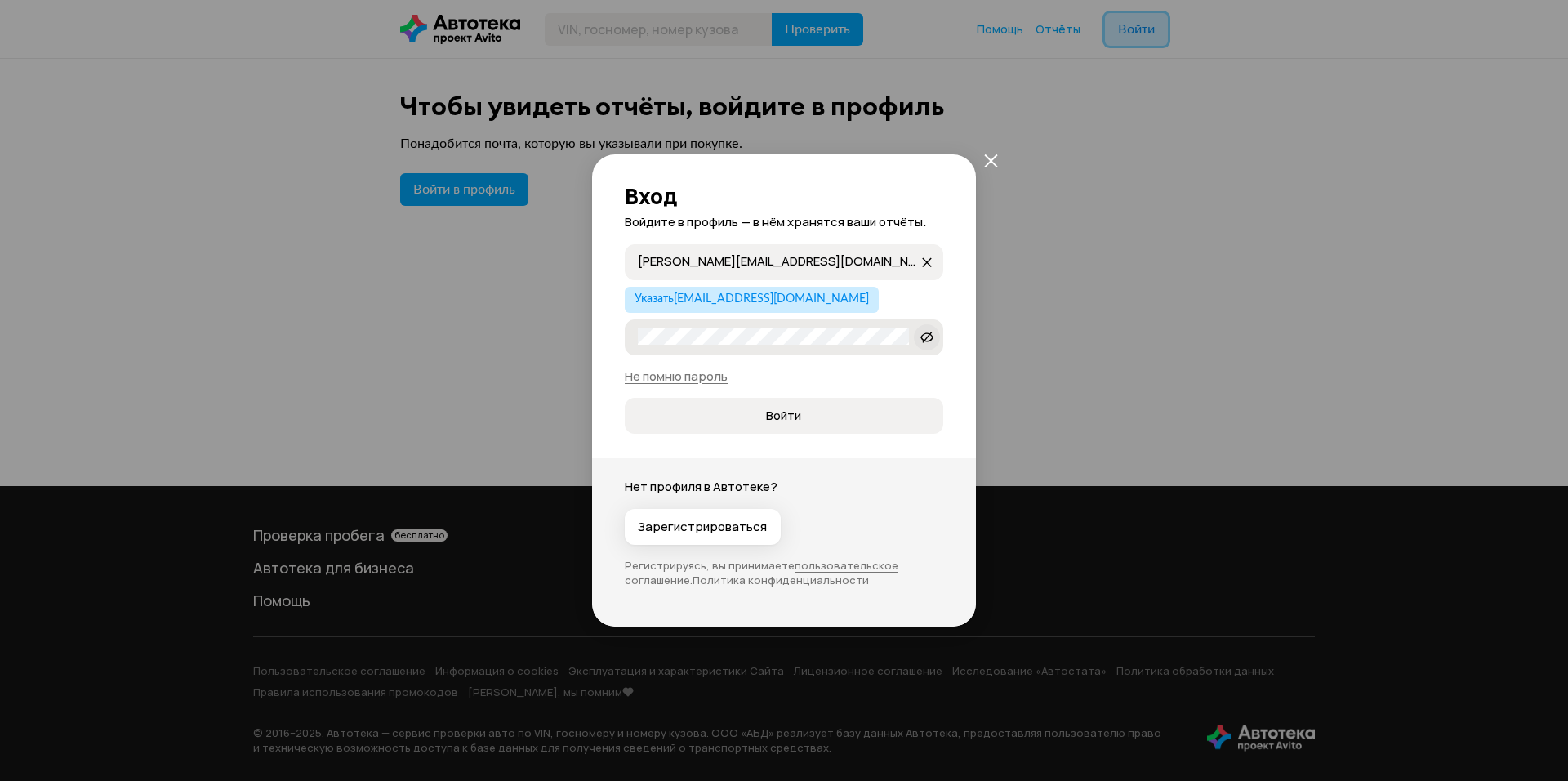
click at [936, 346] on span at bounding box center [927, 337] width 26 height 26
click at [881, 292] on div "Указать raskovalov86@yandex.ru" at bounding box center [784, 300] width 319 height 26
click at [726, 265] on input "Почта" at bounding box center [786, 262] width 297 height 17
type input "aeraskovalov@gmail.com"
click at [625, 398] on button "Войти" at bounding box center [784, 416] width 319 height 36
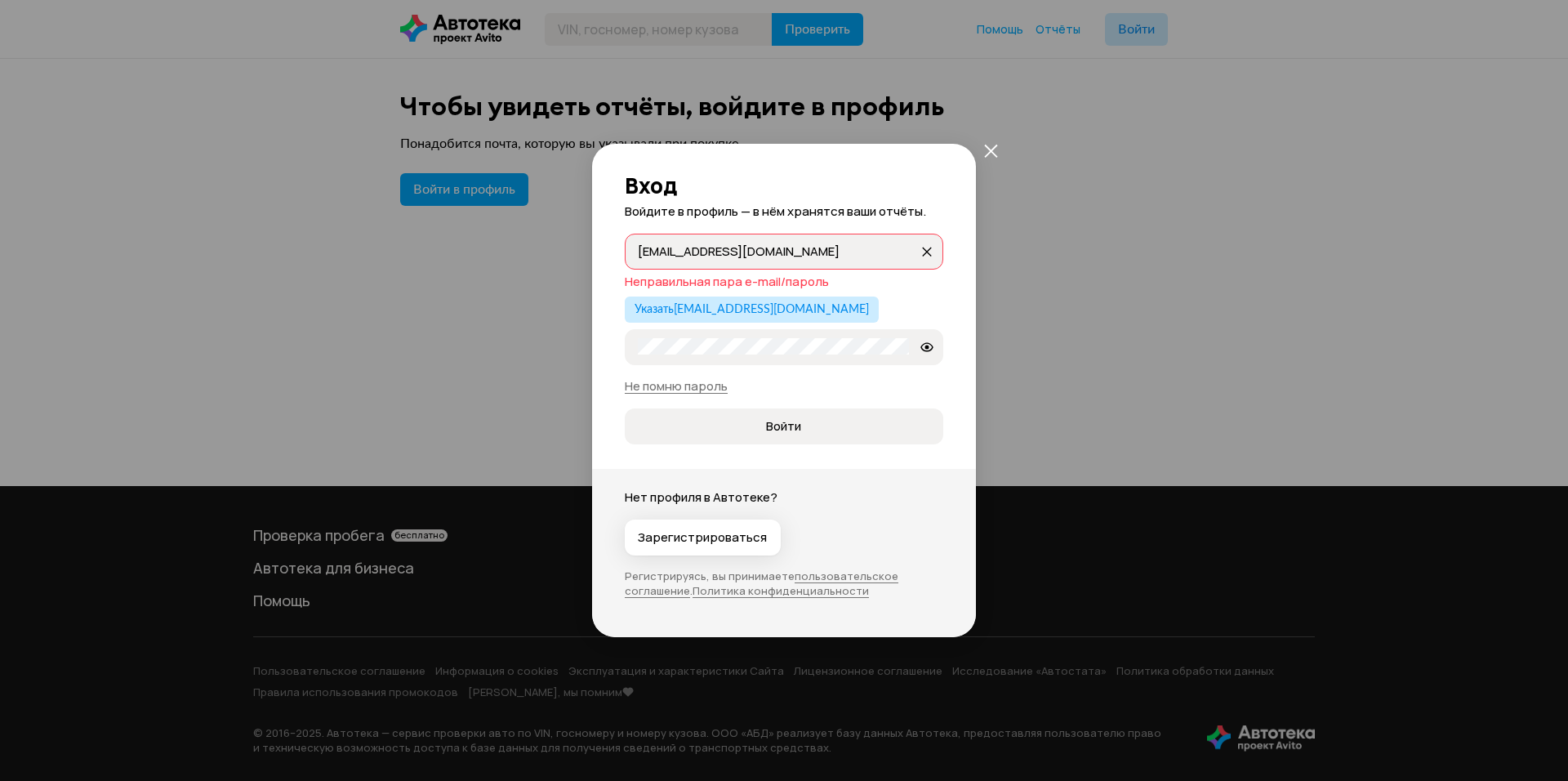
click at [576, 344] on div "Вход Войдите в профиль — в нём хранятся ваши отчёты. aeraskovalov@gmail.com aer…" at bounding box center [784, 390] width 1568 height 781
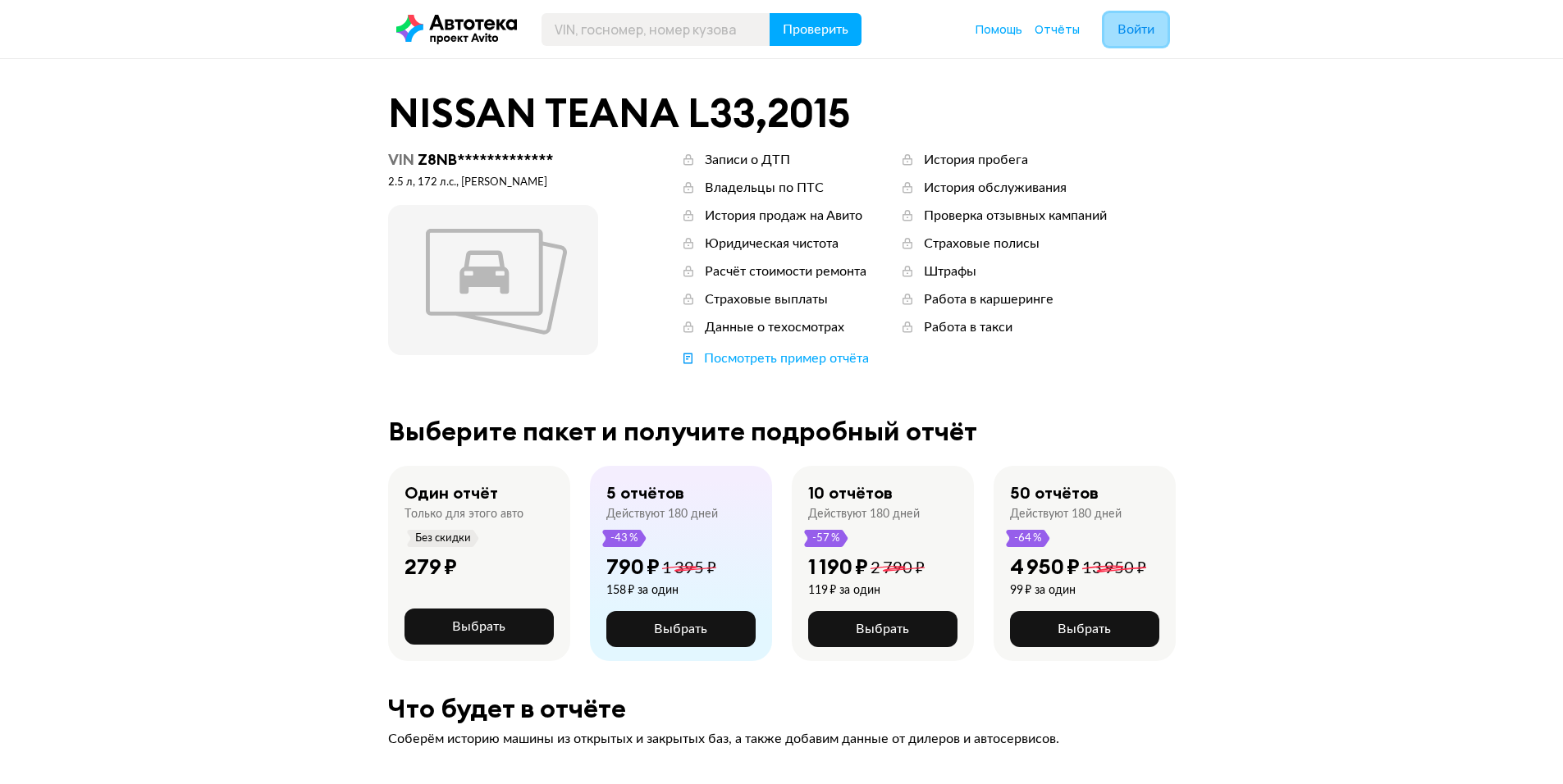
click at [1129, 24] on span "Войти" at bounding box center [1135, 30] width 37 height 13
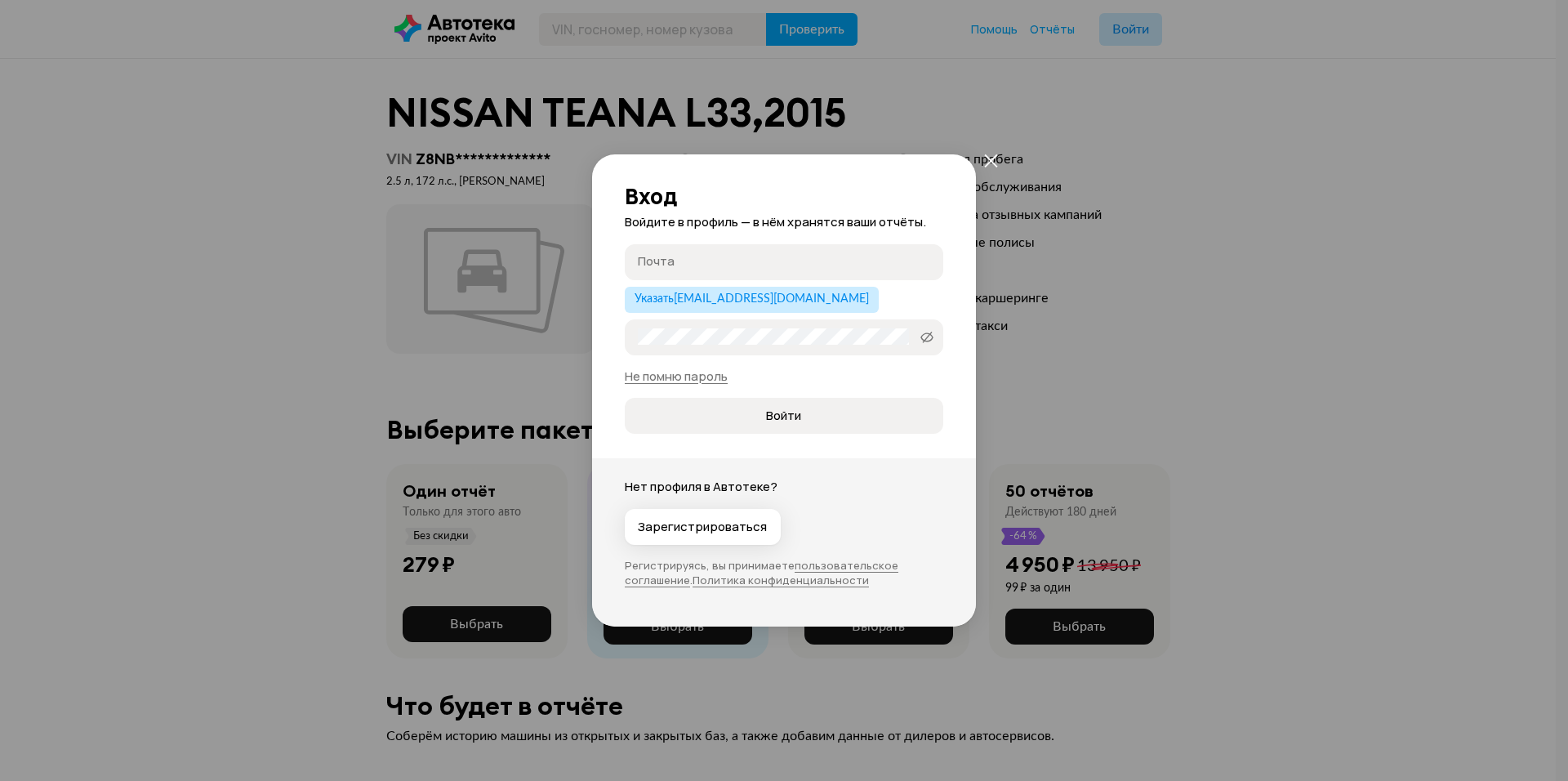
click at [675, 258] on input "Почта" at bounding box center [786, 262] width 297 height 17
type input "[PERSON_NAME][EMAIL_ADDRESS][DOMAIN_NAME]"
click at [625, 398] on button "Войти" at bounding box center [784, 416] width 319 height 36
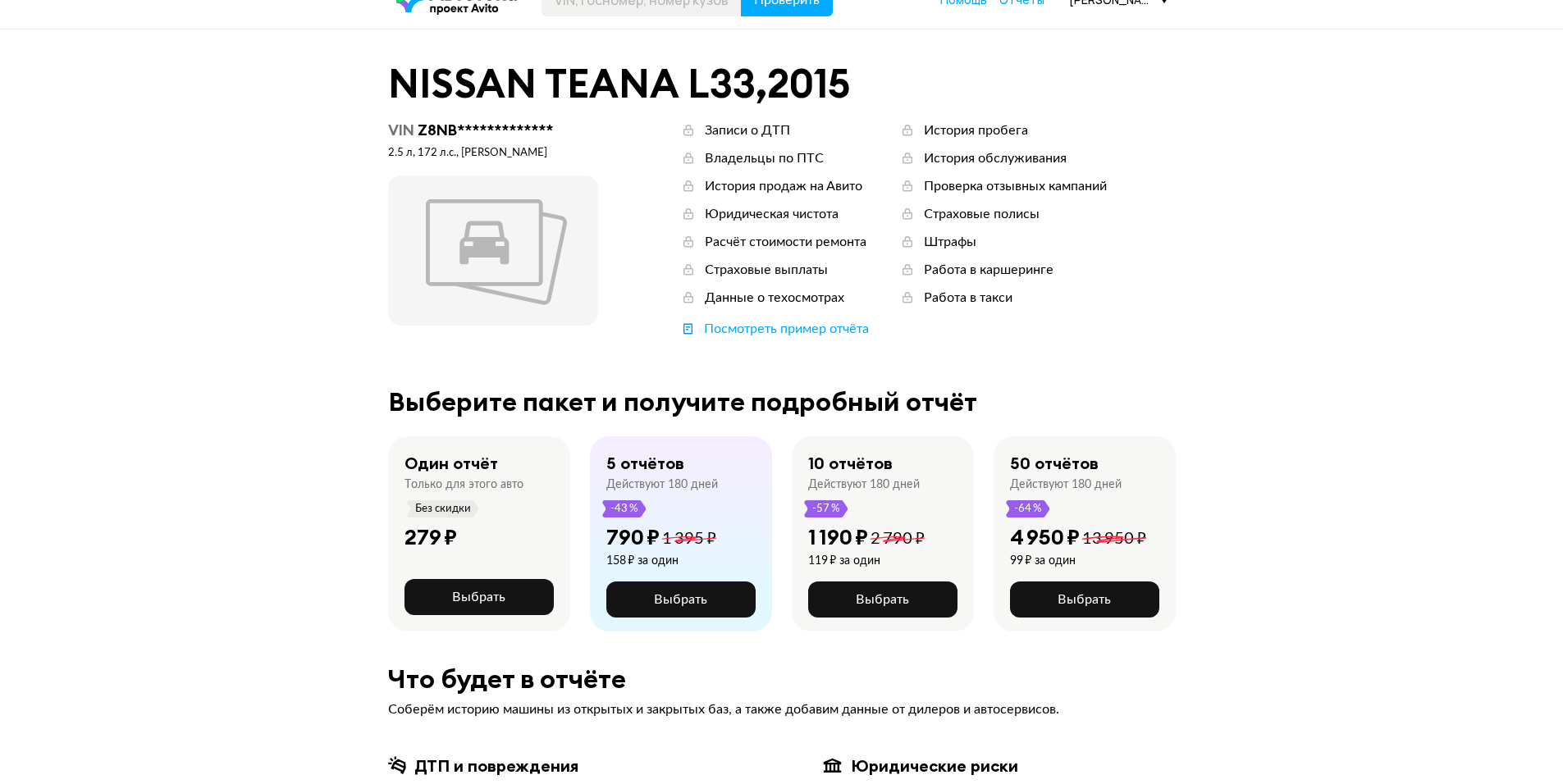
scroll to position [164, 0]
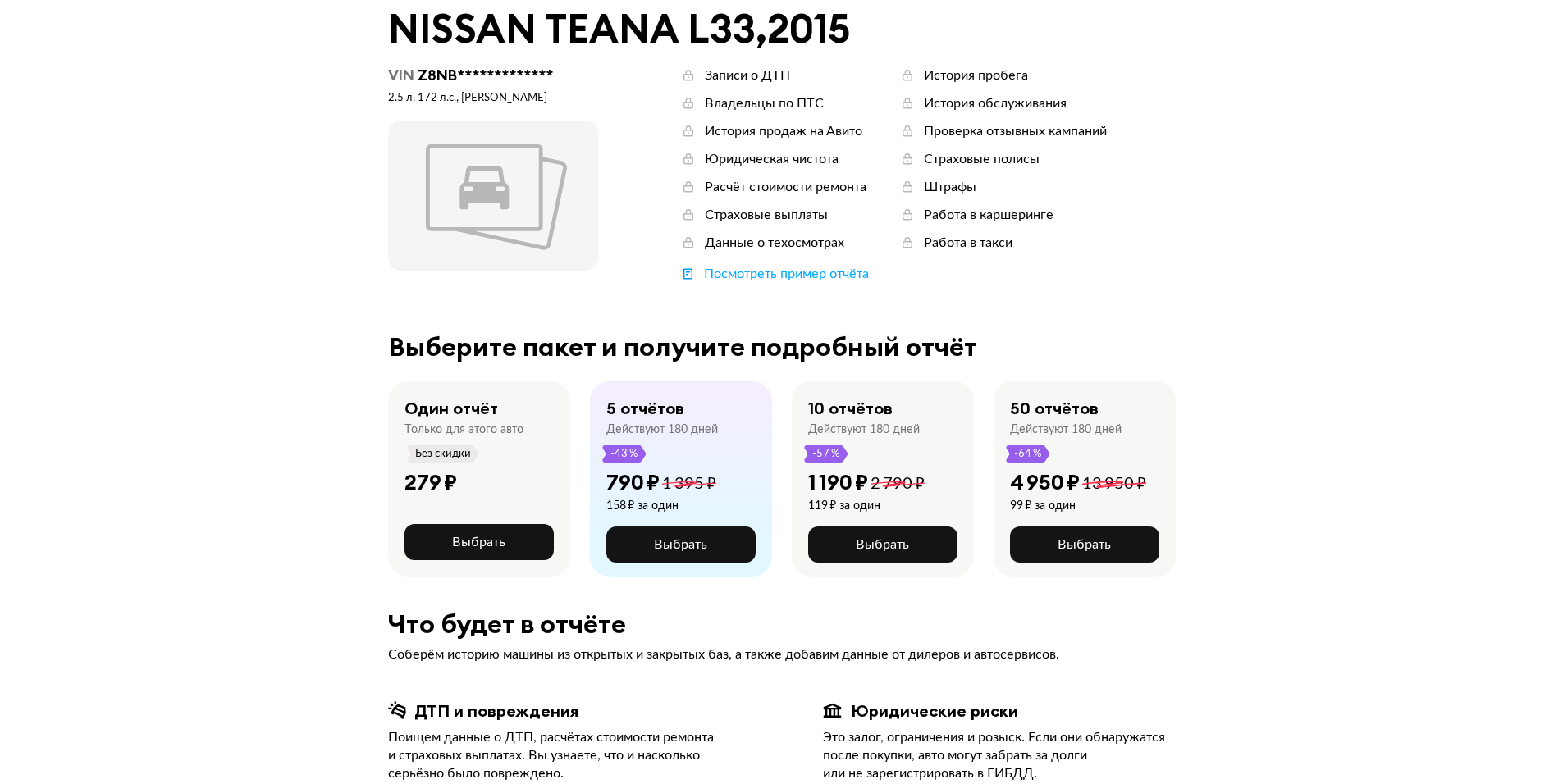
scroll to position [82, 0]
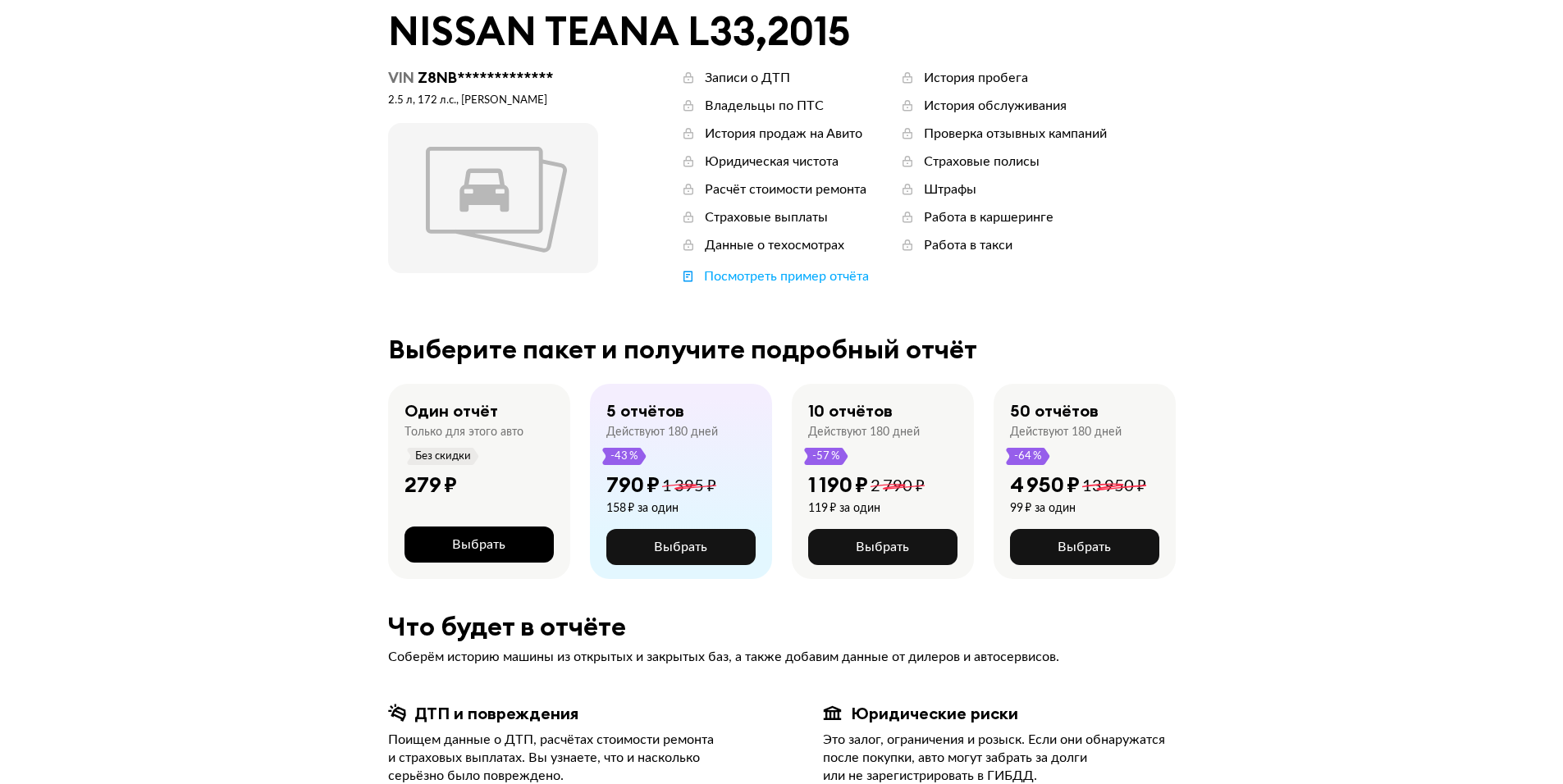
click at [504, 533] on button "Выбрать" at bounding box center [479, 544] width 150 height 36
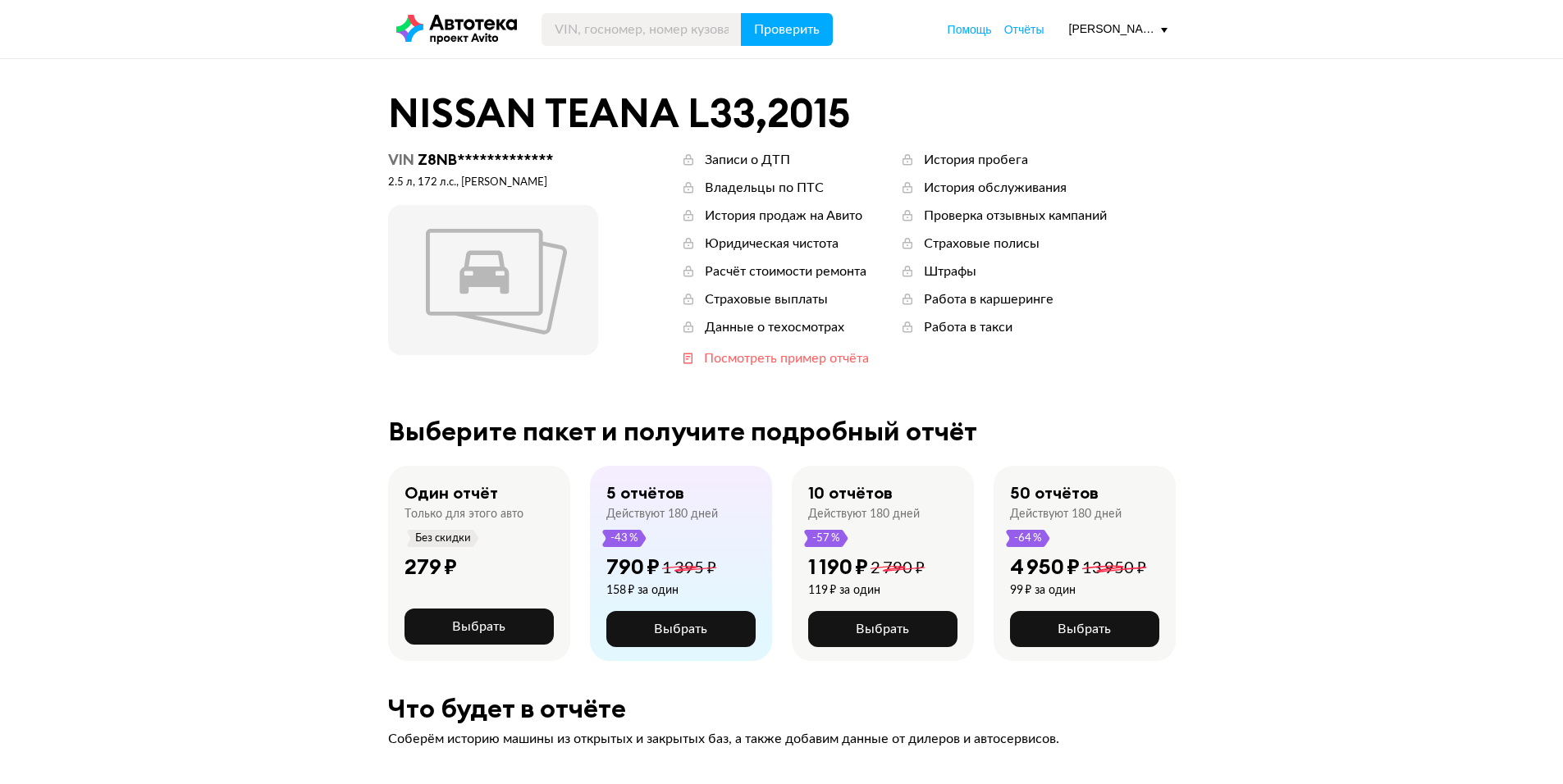
click at [749, 356] on div "Посмотреть пример отчёта" at bounding box center [786, 357] width 165 height 18
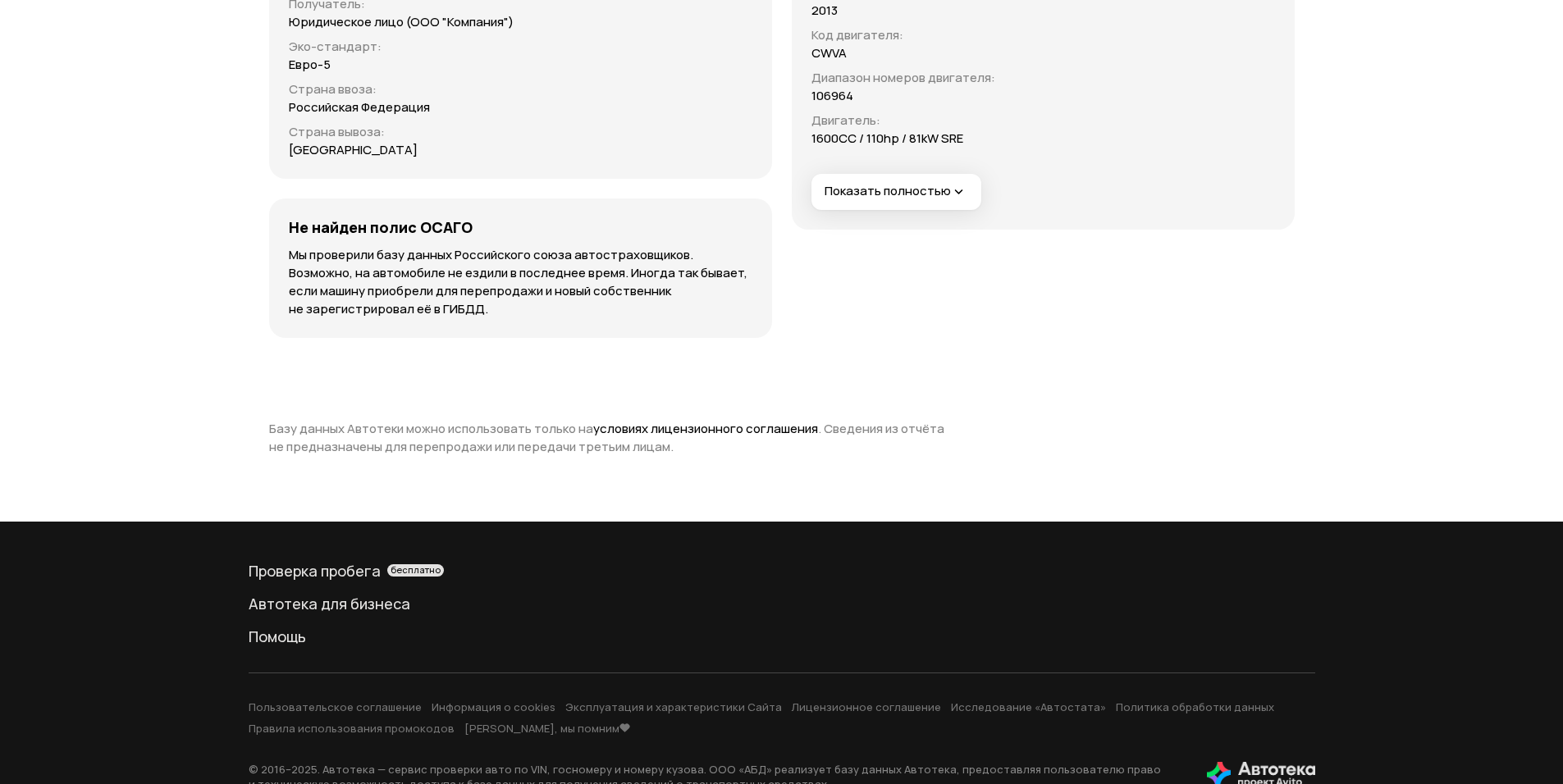
scroll to position [6581, 0]
